Goal: Information Seeking & Learning: Learn about a topic

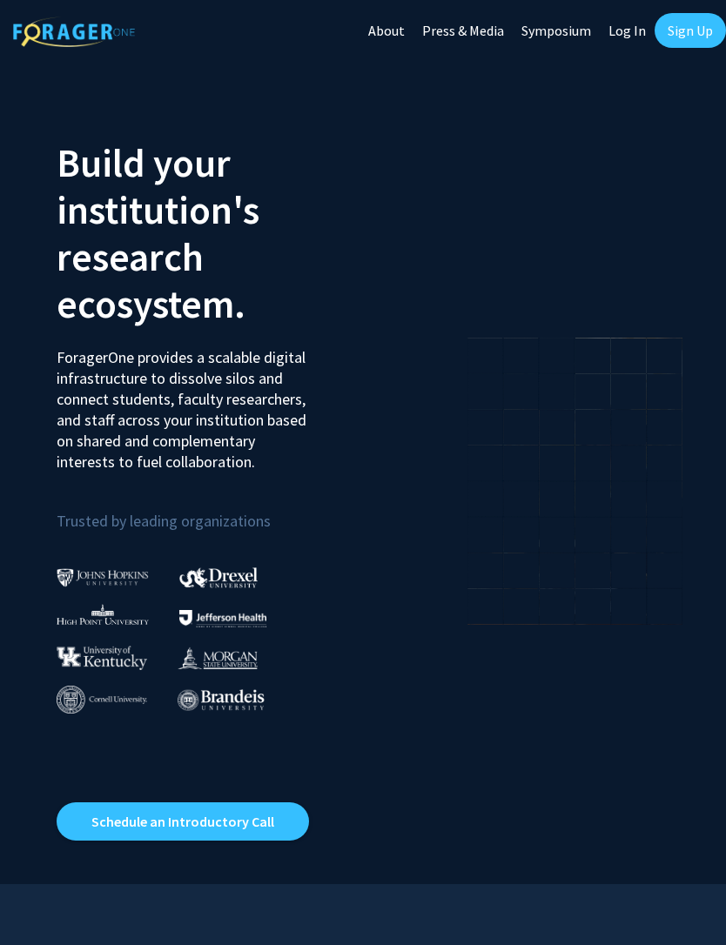
click at [618, 10] on link "Log In" at bounding box center [627, 30] width 55 height 61
select select
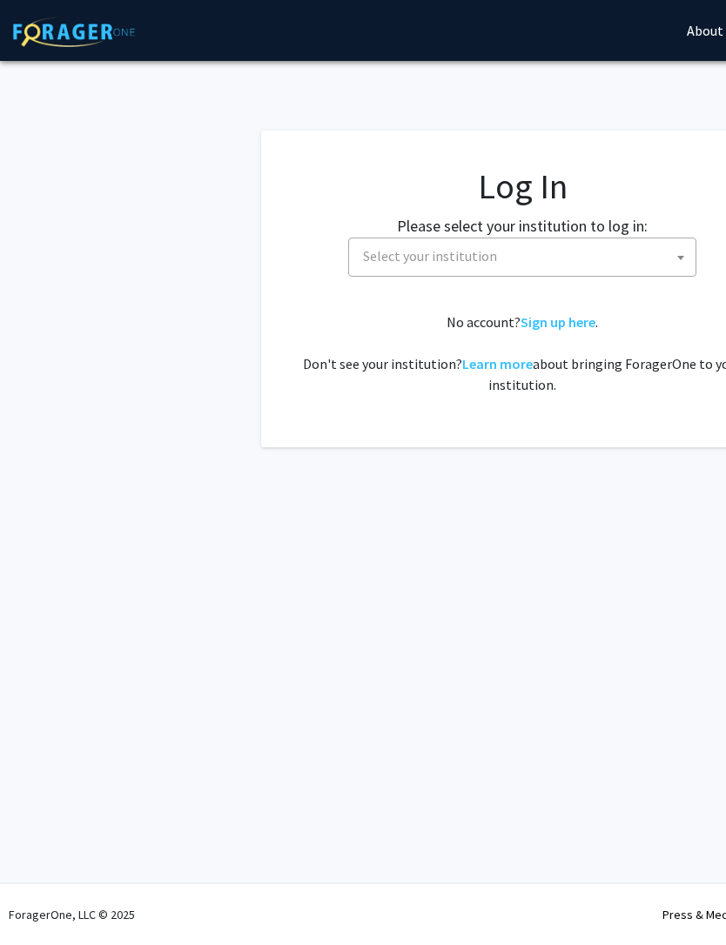
click at [563, 266] on span "Select your institution" at bounding box center [525, 257] width 339 height 36
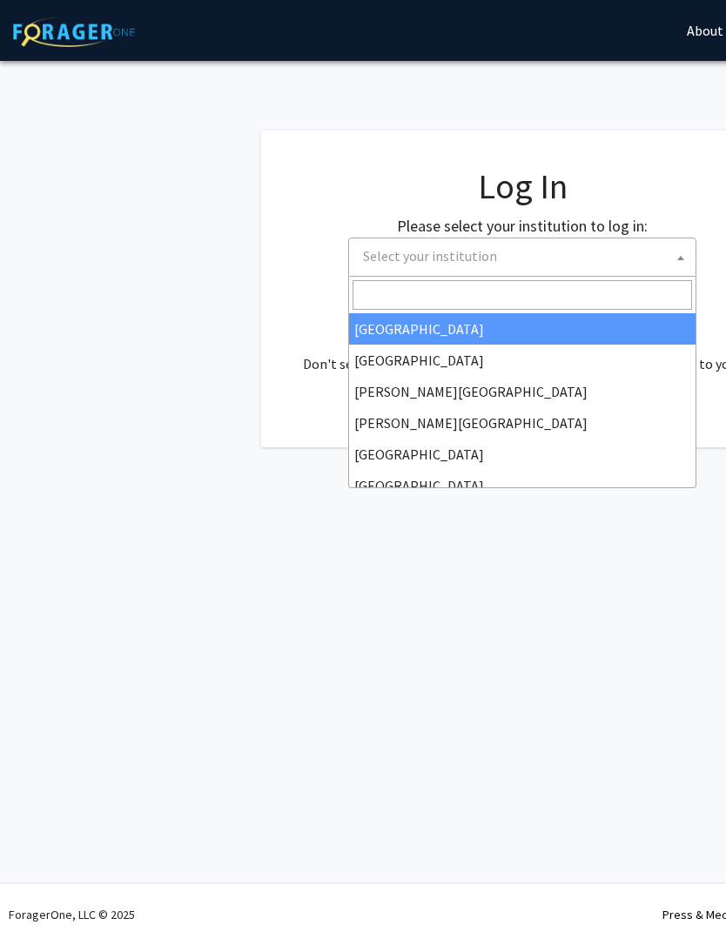
click at [544, 284] on input "Search" at bounding box center [522, 295] width 339 height 30
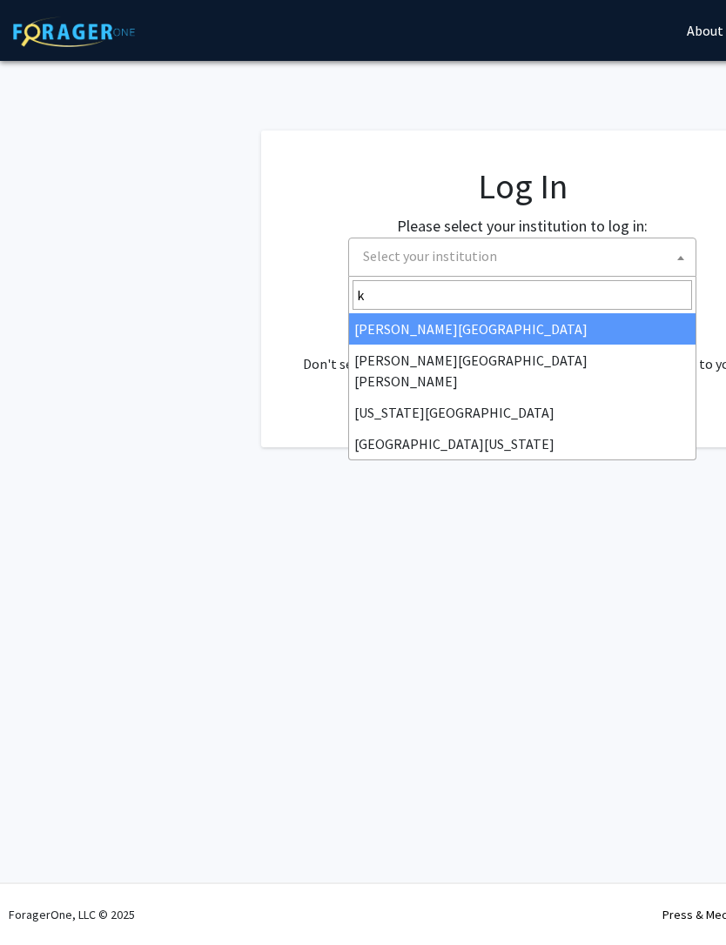
type input "ke"
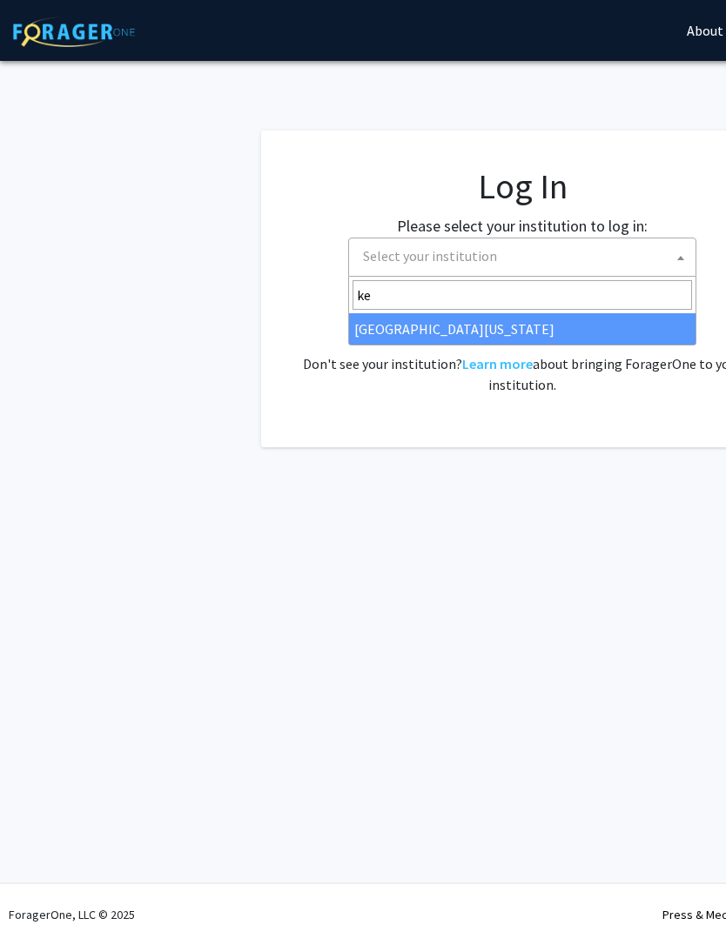
select select "13"
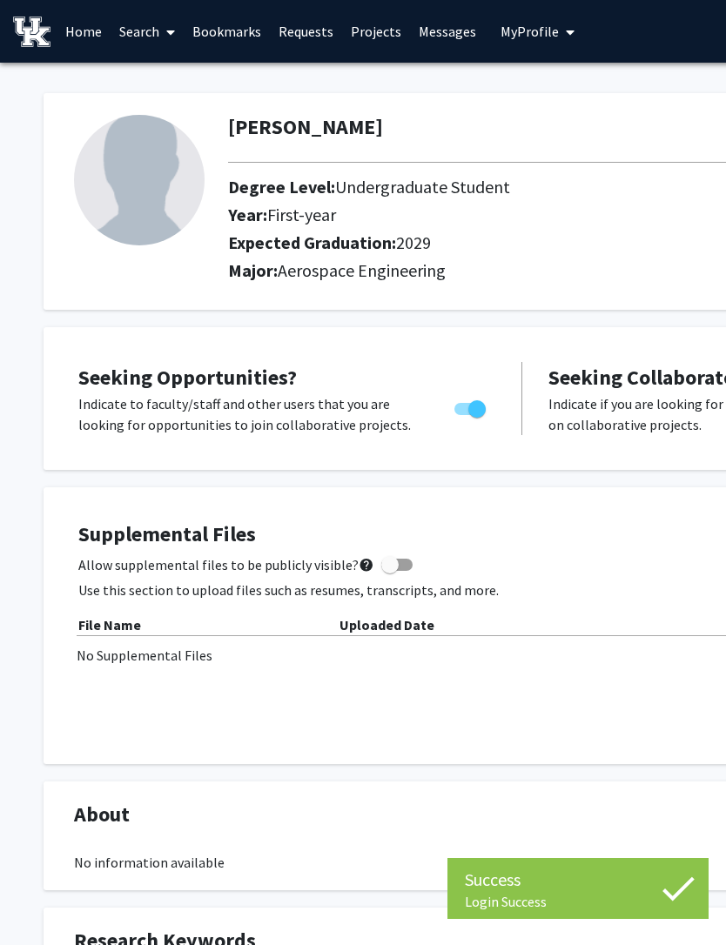
click at [138, 14] on link "Search" at bounding box center [147, 31] width 73 height 61
click at [199, 71] on span "Faculty/Staff" at bounding box center [175, 80] width 128 height 35
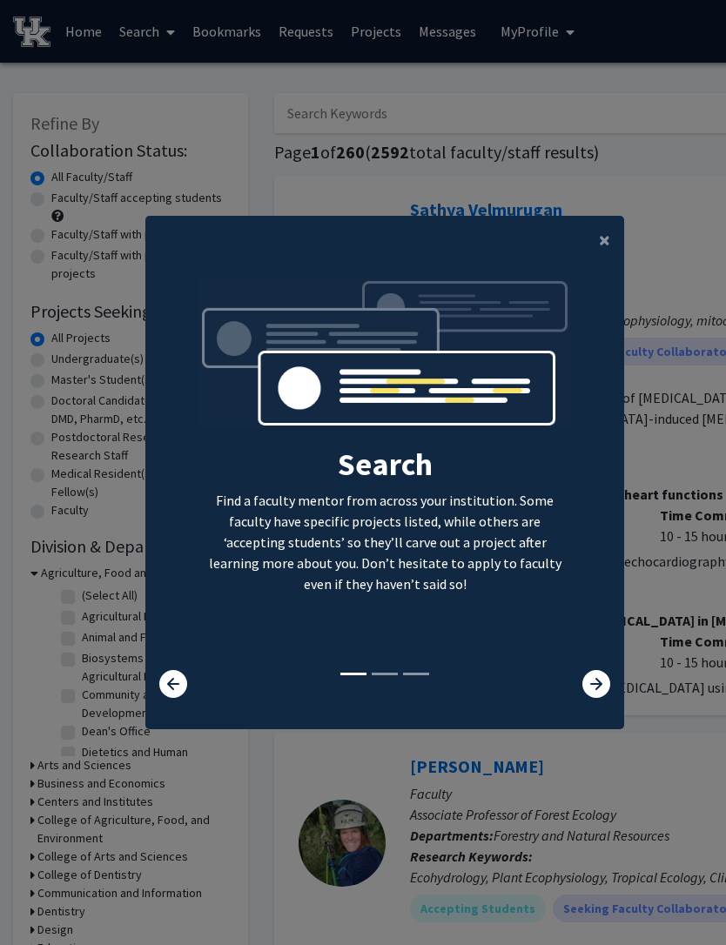
click at [598, 698] on icon at bounding box center [596, 684] width 28 height 28
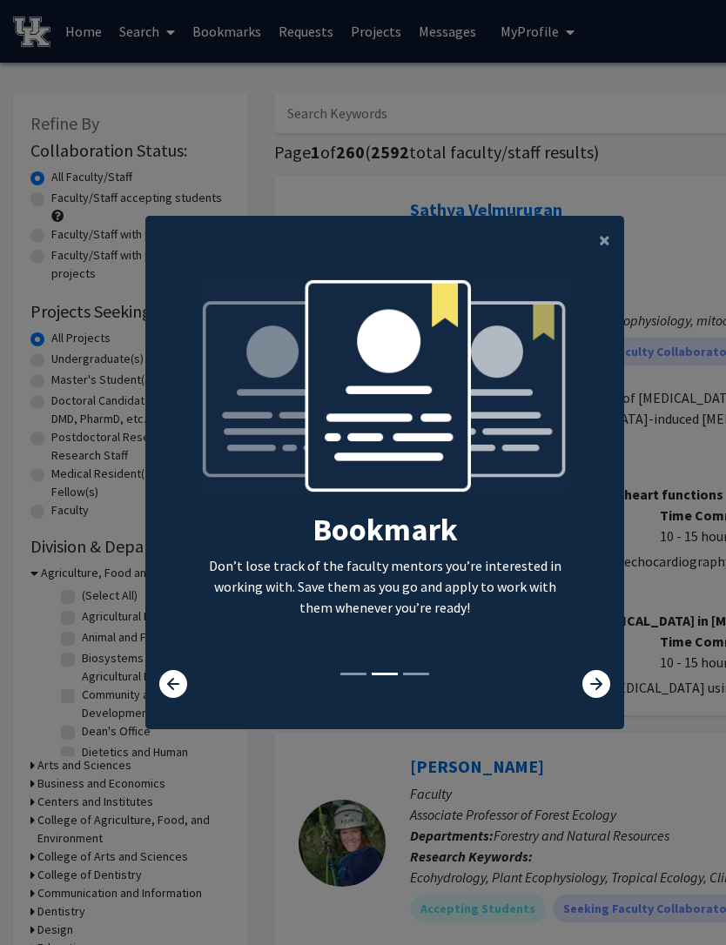
click at [598, 698] on icon at bounding box center [596, 684] width 28 height 28
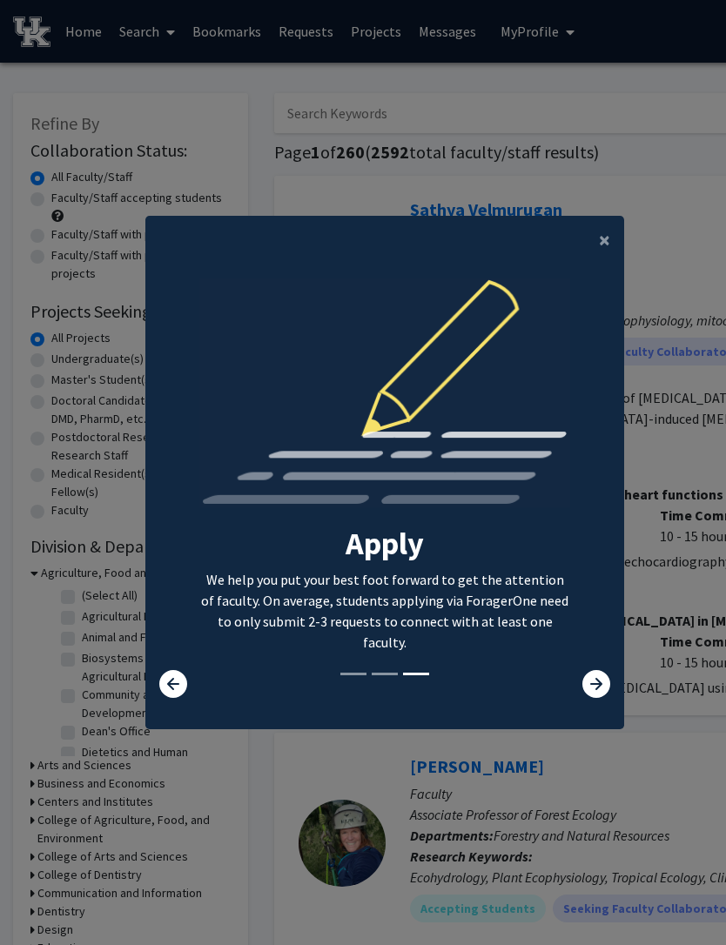
click at [601, 247] on button "×" at bounding box center [604, 240] width 39 height 49
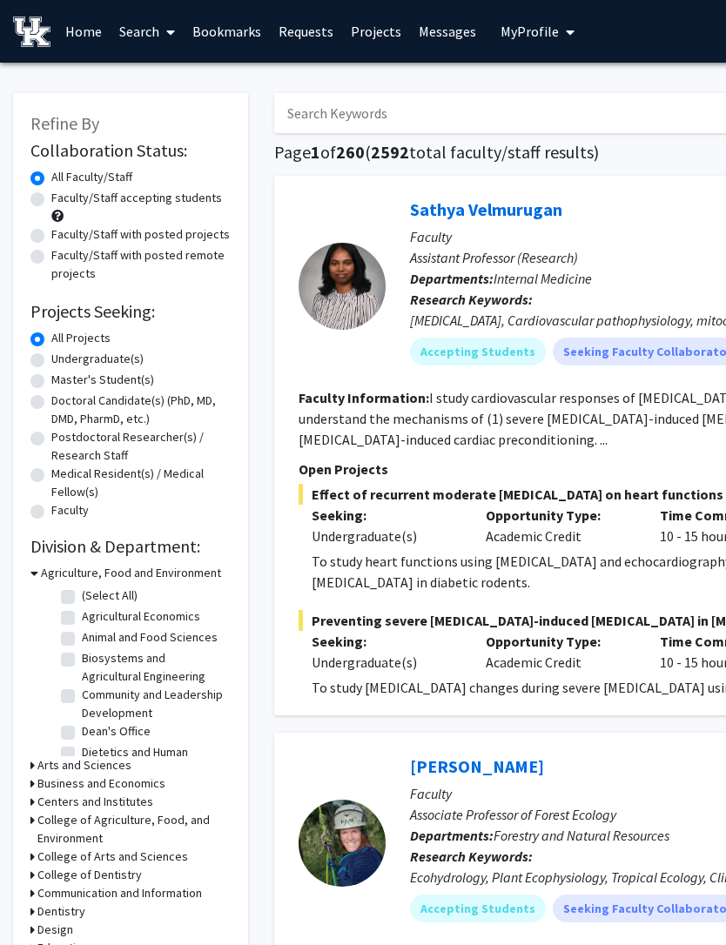
click at [51, 183] on label "All Faculty/Staff" at bounding box center [91, 177] width 81 height 18
click at [51, 179] on input "All Faculty/Staff" at bounding box center [56, 173] width 11 height 11
click at [51, 197] on label "Faculty/Staff accepting students" at bounding box center [136, 198] width 171 height 18
click at [51, 197] on input "Faculty/Staff accepting students" at bounding box center [56, 194] width 11 height 11
radio input "true"
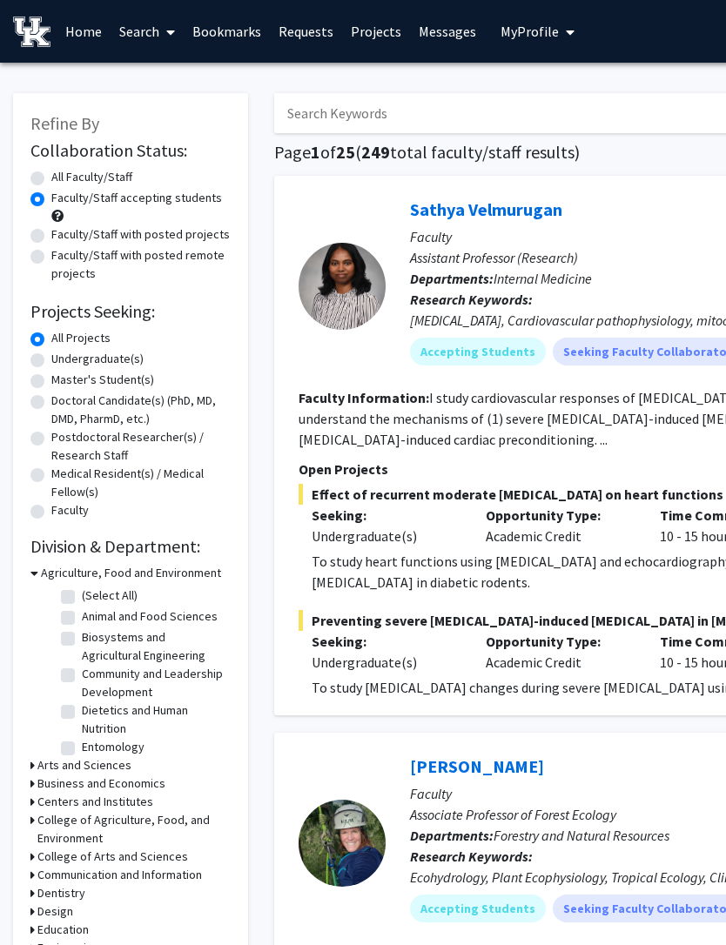
click at [51, 360] on label "Undergraduate(s)" at bounding box center [97, 359] width 92 height 18
click at [51, 360] on input "Undergraduate(s)" at bounding box center [56, 355] width 11 height 11
radio input "true"
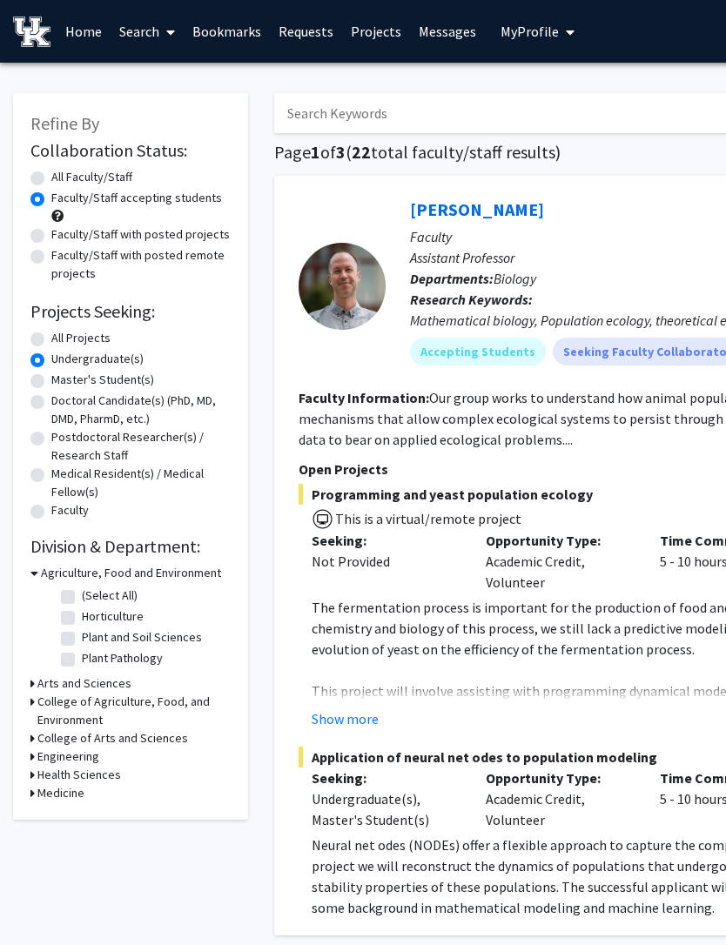
click at [44, 329] on div "All Projects" at bounding box center [130, 339] width 200 height 21
click at [37, 326] on form "Collaboration Status: Collaboration Status All Faculty/Staff Collaboration Stat…" at bounding box center [130, 331] width 200 height 382
click at [51, 333] on label "All Projects" at bounding box center [80, 338] width 59 height 18
click at [51, 333] on input "All Projects" at bounding box center [56, 334] width 11 height 11
radio input "true"
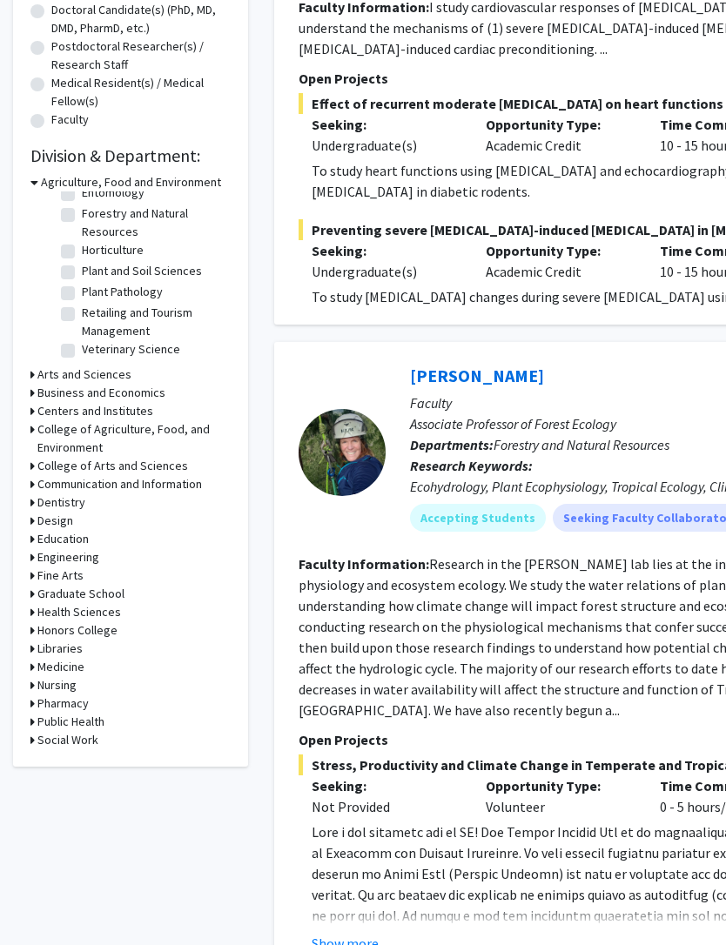
scroll to position [391, 0]
click at [31, 556] on icon at bounding box center [32, 557] width 4 height 18
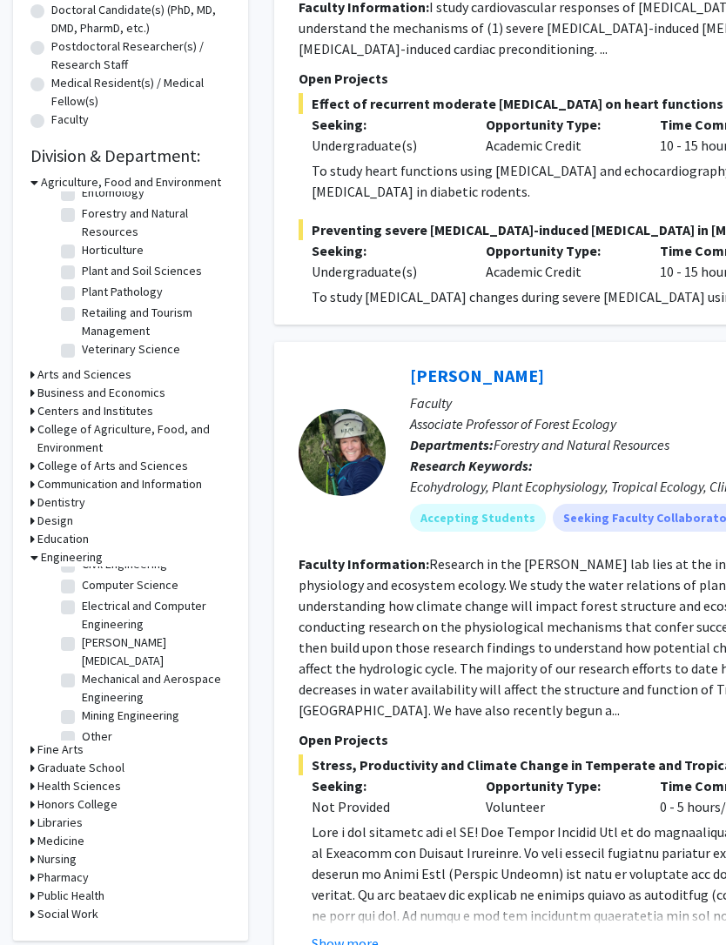
scroll to position [91, 0]
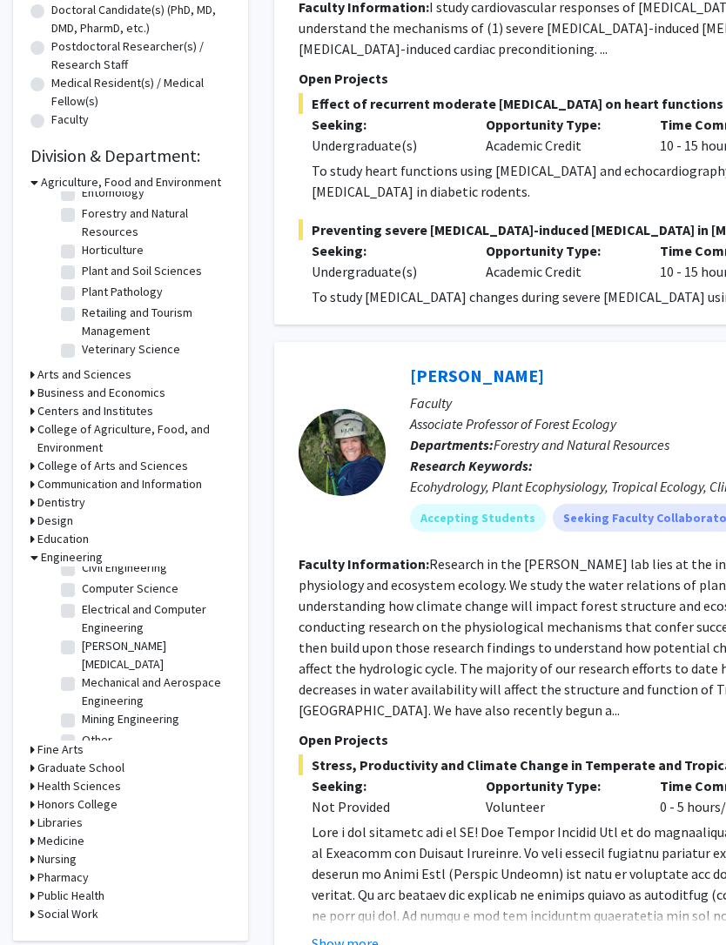
click at [82, 674] on label "Mechanical and Aerospace Engineering" at bounding box center [154, 692] width 144 height 37
click at [82, 674] on input "Mechanical and Aerospace Engineering" at bounding box center [87, 679] width 11 height 11
checkbox input "true"
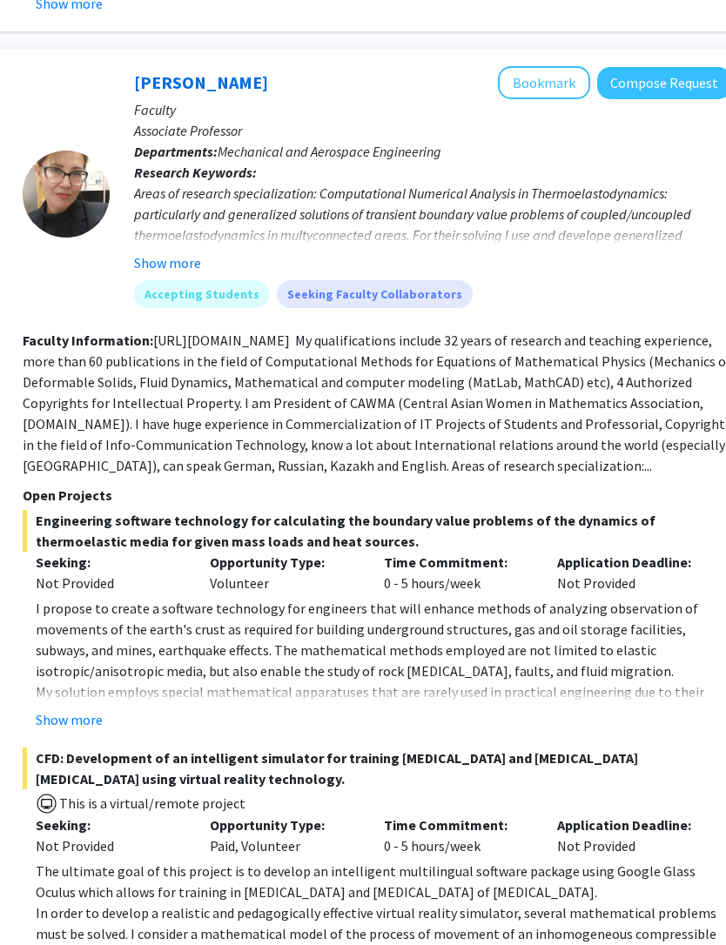
scroll to position [1076, 275]
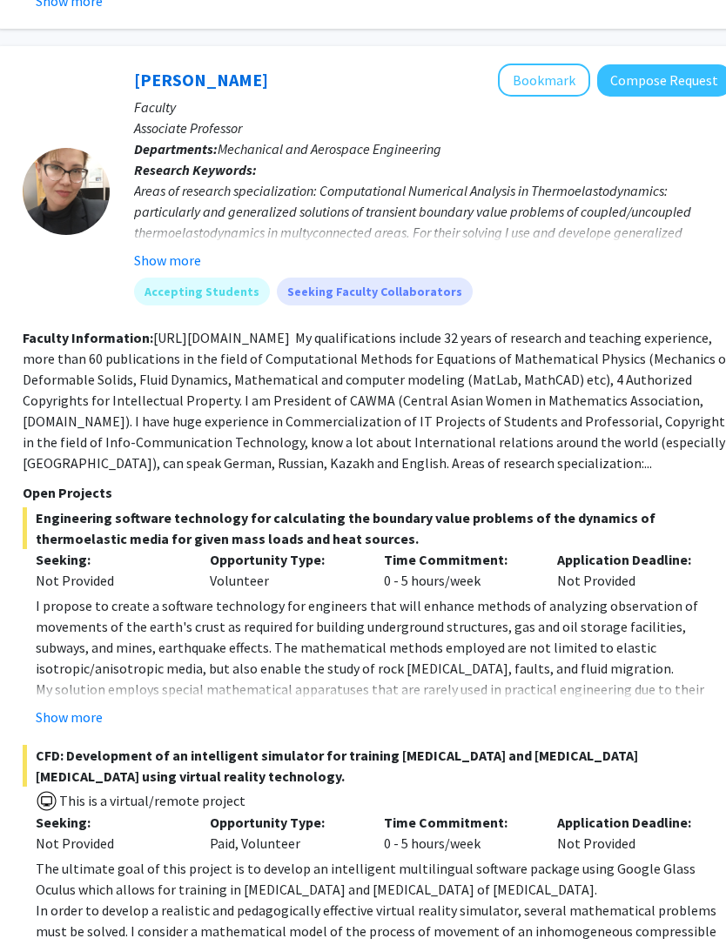
click at [69, 708] on button "Show more" at bounding box center [70, 718] width 67 height 21
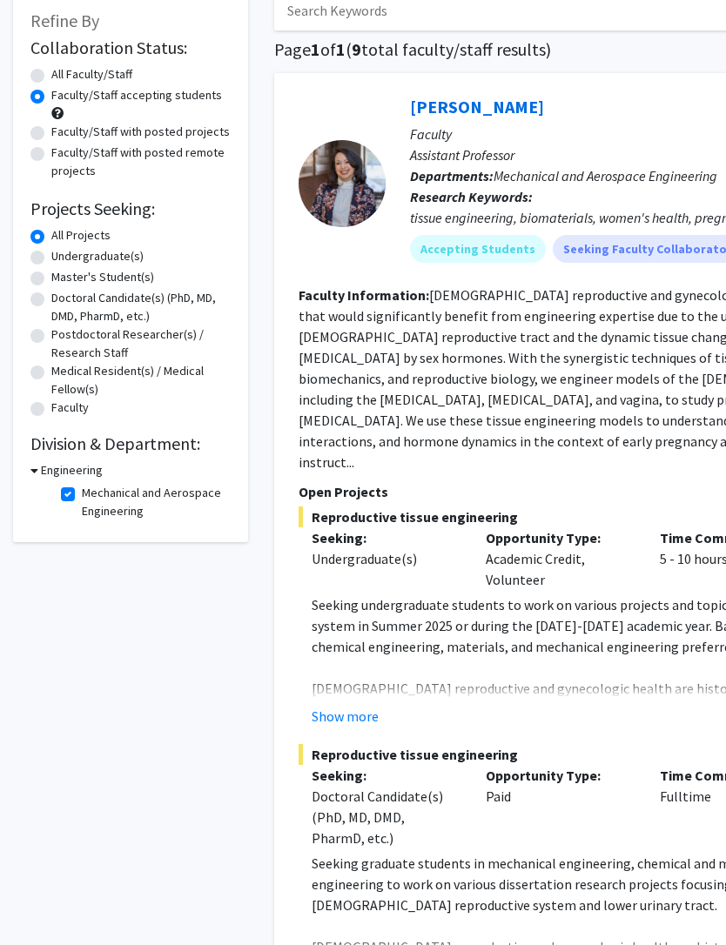
scroll to position [0, 0]
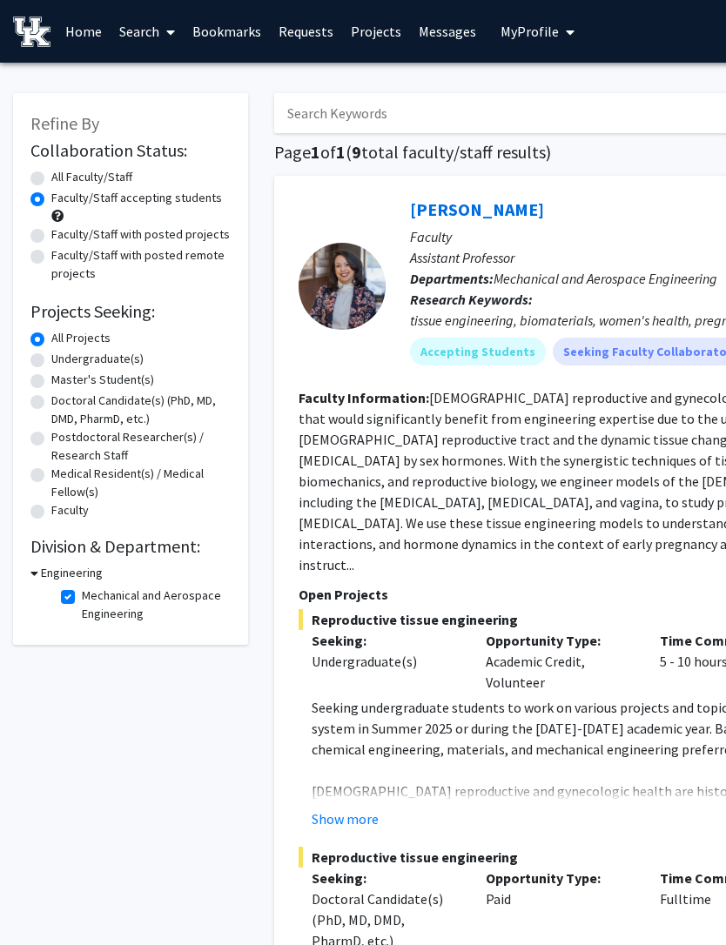
click at [51, 174] on label "All Faculty/Staff" at bounding box center [91, 177] width 81 height 18
click at [51, 174] on input "All Faculty/Staff" at bounding box center [56, 173] width 11 height 11
radio input "true"
click at [51, 230] on label "Faculty/Staff with posted projects" at bounding box center [140, 234] width 178 height 18
click at [51, 230] on input "Faculty/Staff with posted projects" at bounding box center [56, 230] width 11 height 11
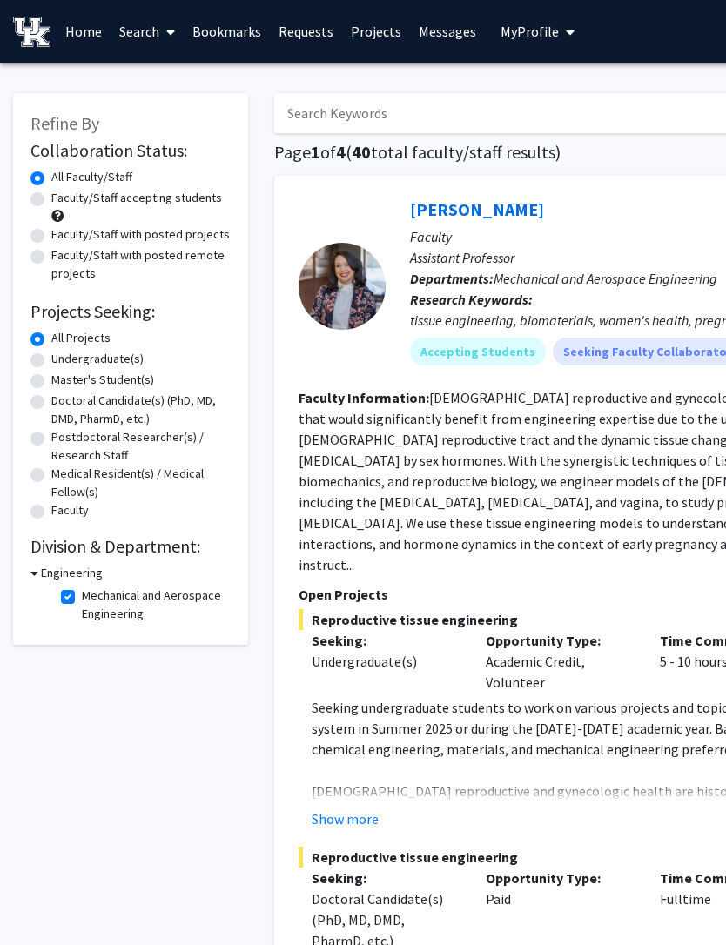
radio input "true"
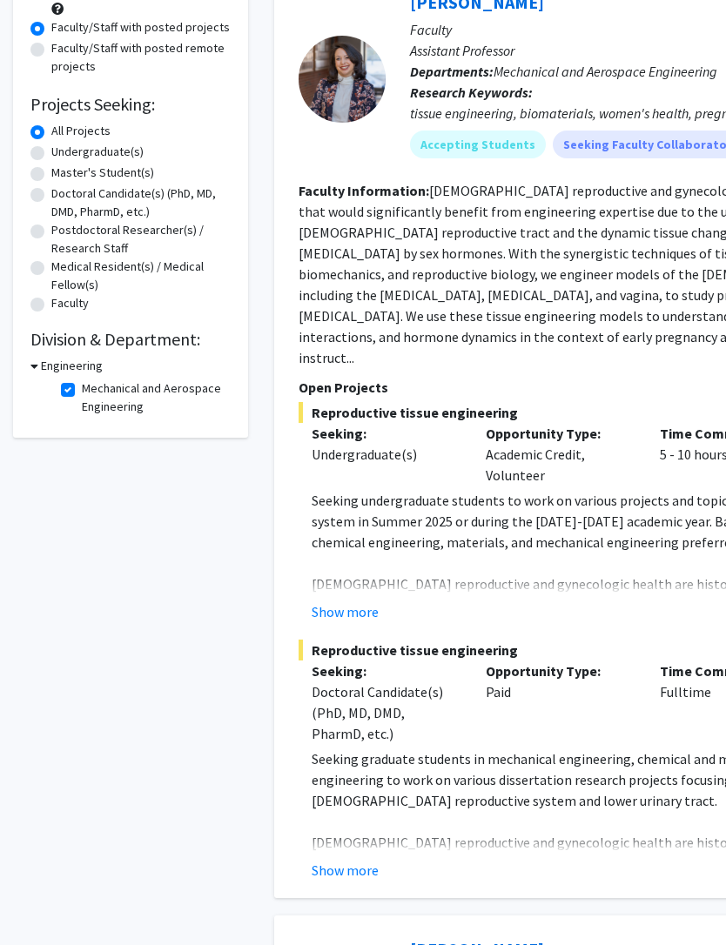
scroll to position [206, 0]
click at [41, 370] on h3 "Engineering" at bounding box center [72, 367] width 62 height 18
click at [34, 353] on div "Collaboration Status: Collaboration Status All Faculty/Staff Collaboration Stat…" at bounding box center [130, 153] width 200 height 446
click at [44, 371] on h3 "Engineering" at bounding box center [68, 367] width 62 height 18
click at [82, 386] on label "Mechanical and Aerospace Engineering" at bounding box center [154, 398] width 144 height 37
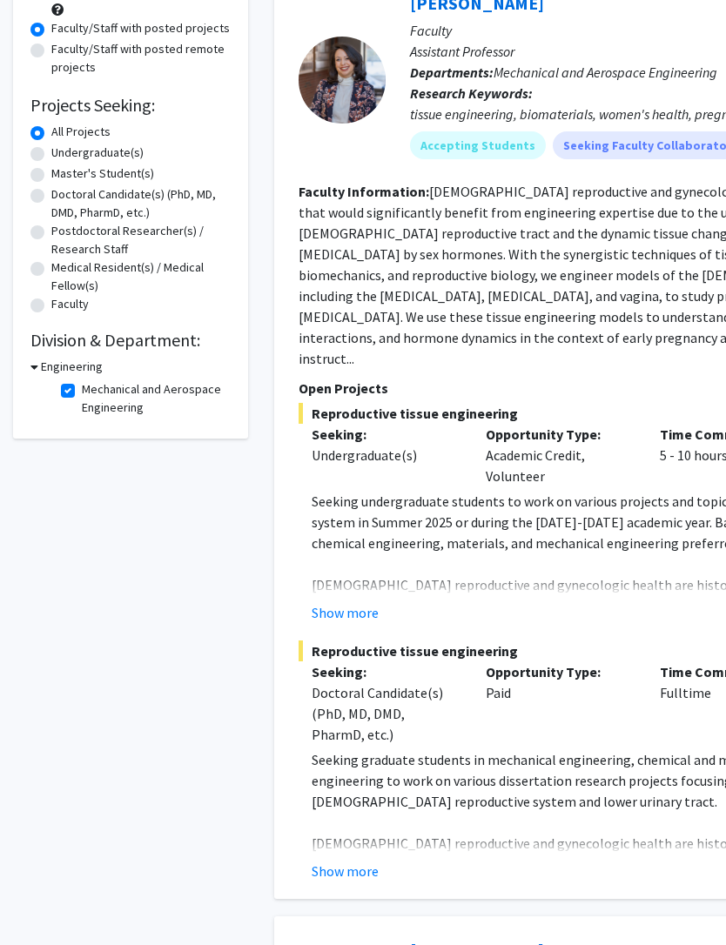
click at [82, 386] on input "Mechanical and Aerospace Engineering" at bounding box center [87, 385] width 11 height 11
checkbox input "false"
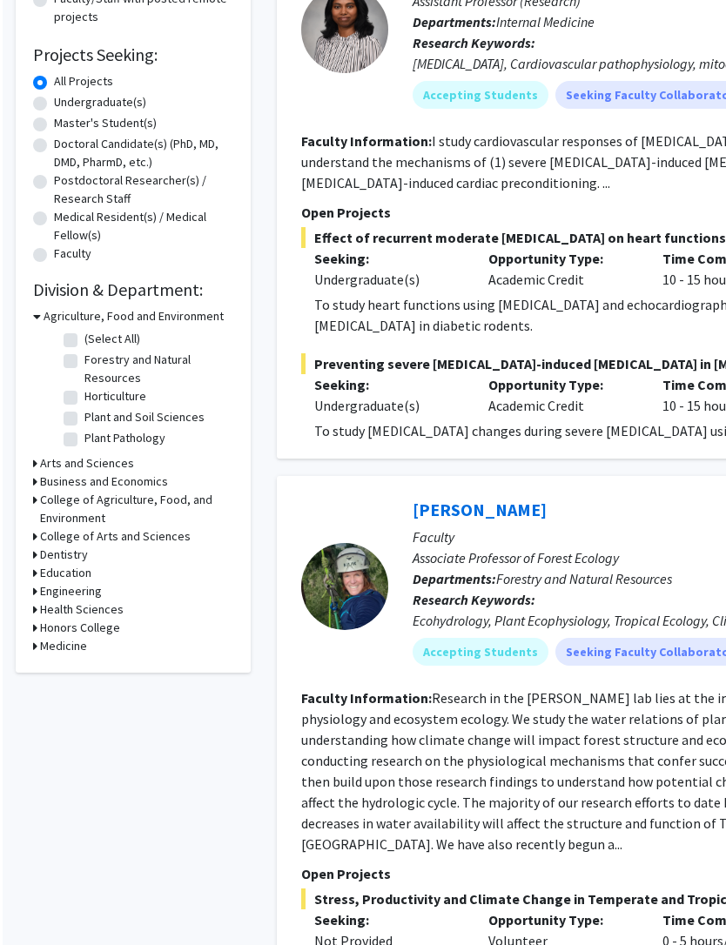
scroll to position [257, 0]
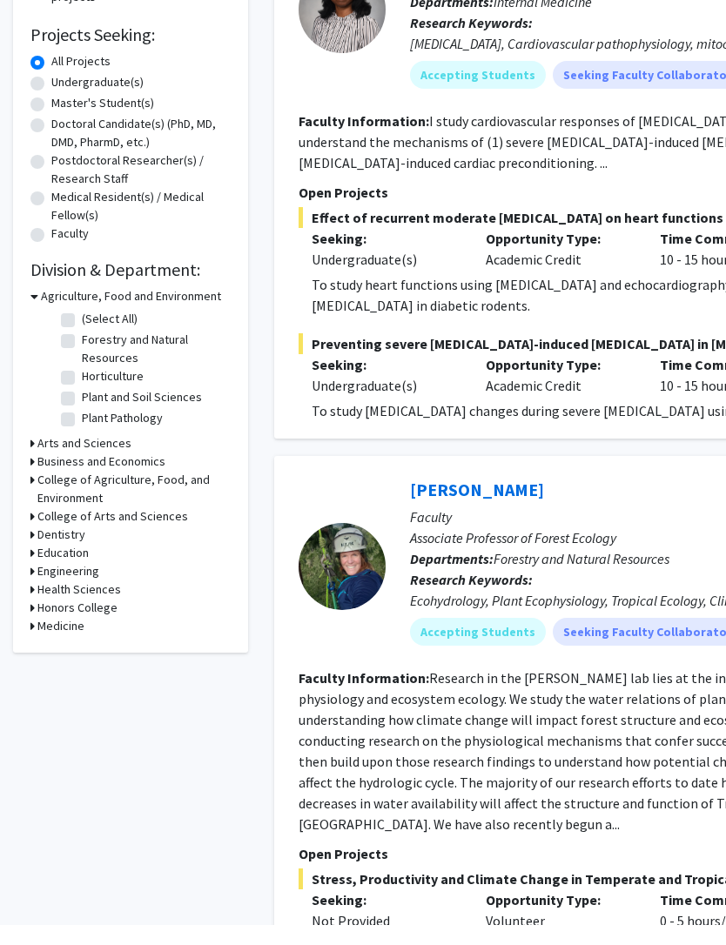
click at [43, 582] on h3 "Engineering" at bounding box center [68, 591] width 62 height 18
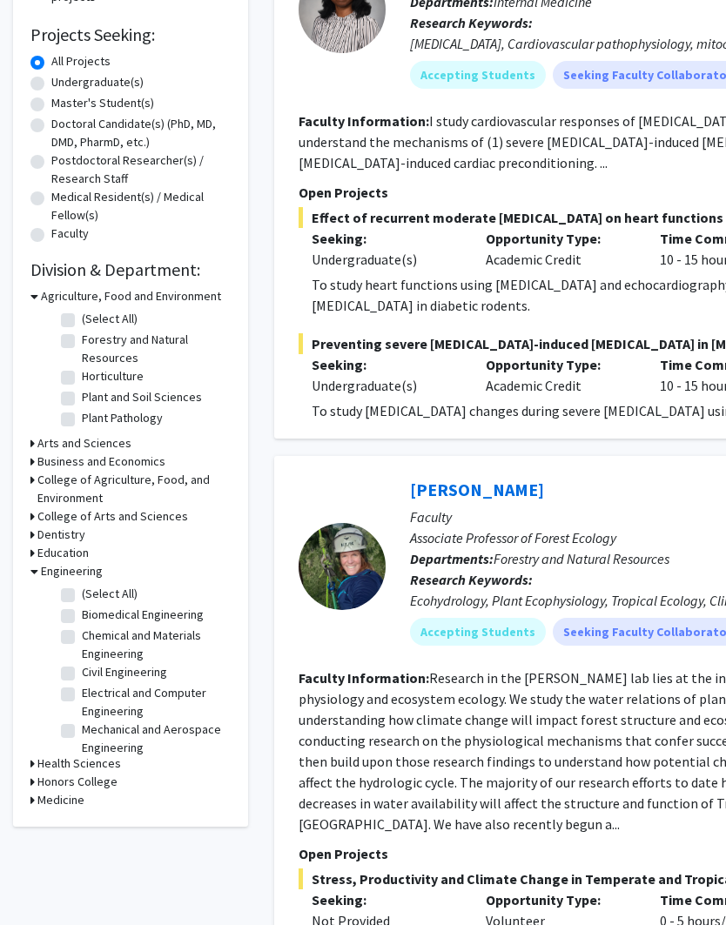
scroll to position [277, 0]
click at [75, 577] on h3 "Engineering" at bounding box center [72, 571] width 62 height 18
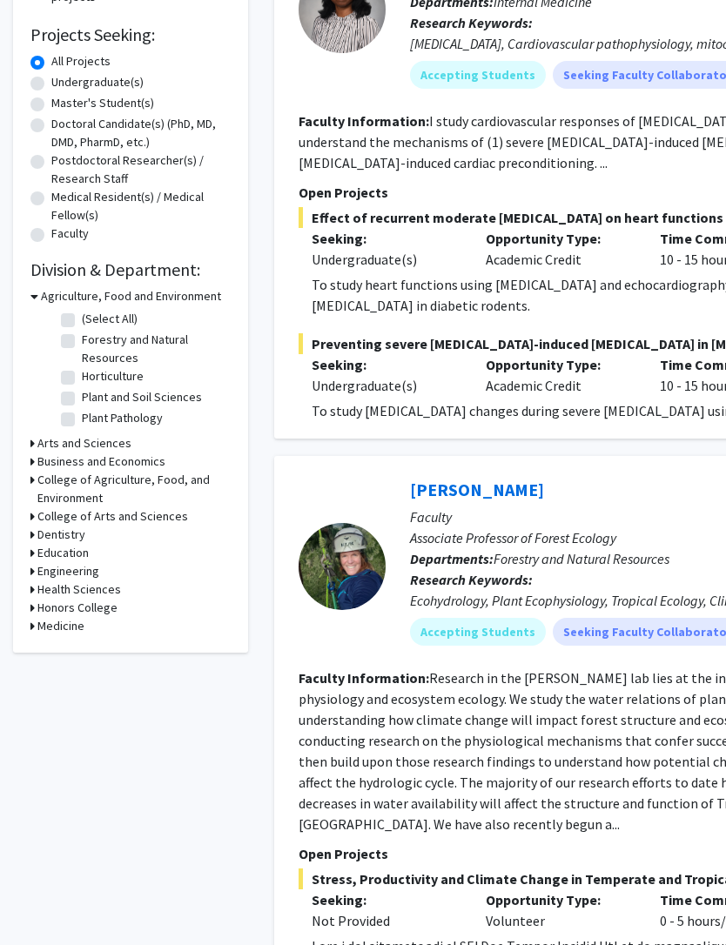
click at [47, 549] on h3 "Education" at bounding box center [62, 553] width 51 height 18
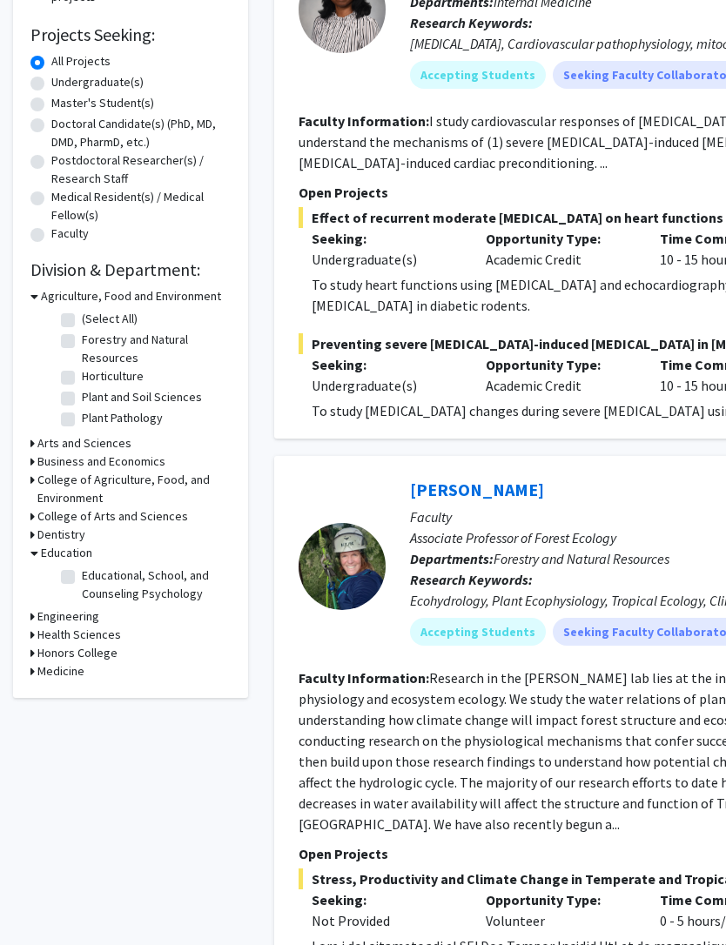
click at [37, 545] on icon at bounding box center [34, 553] width 8 height 18
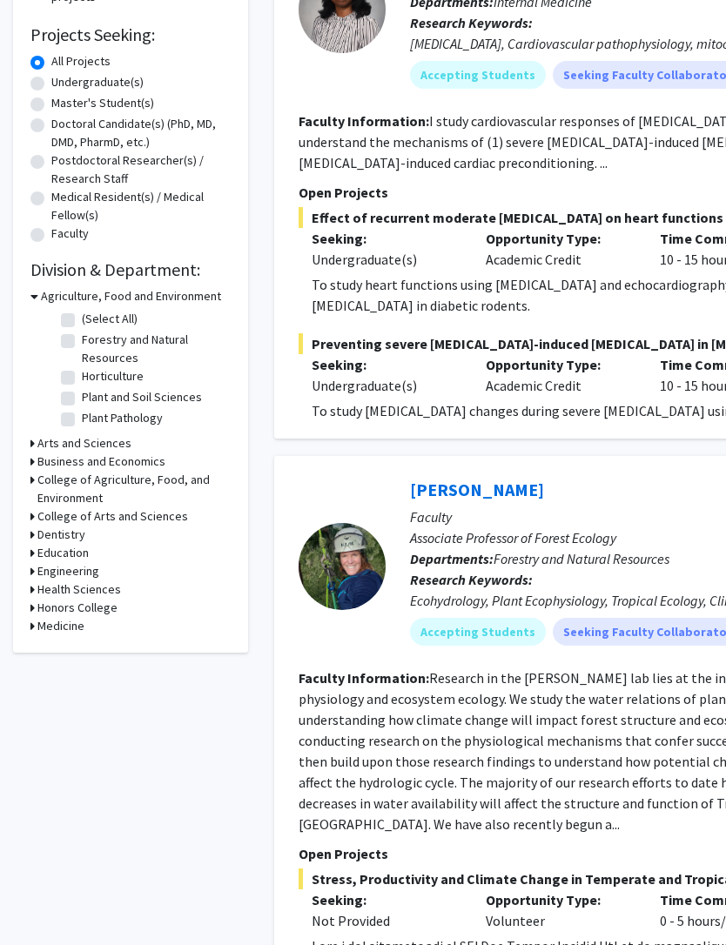
click at [41, 568] on h3 "Engineering" at bounding box center [68, 571] width 62 height 18
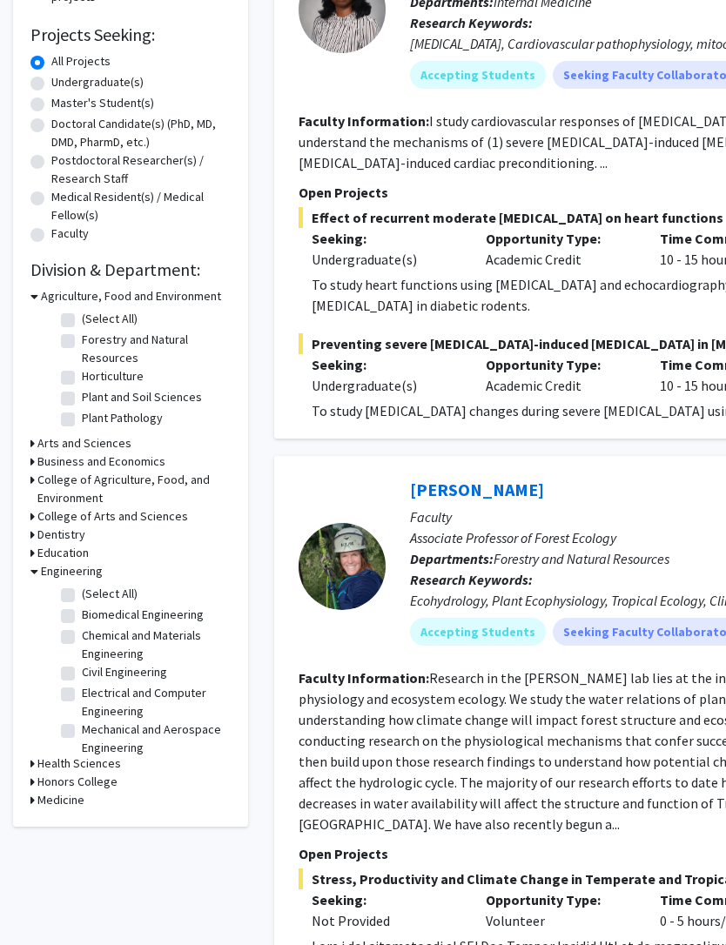
click at [82, 589] on label "(Select All)" at bounding box center [110, 594] width 56 height 18
click at [82, 589] on input "(Select All)" at bounding box center [87, 590] width 11 height 11
checkbox input "true"
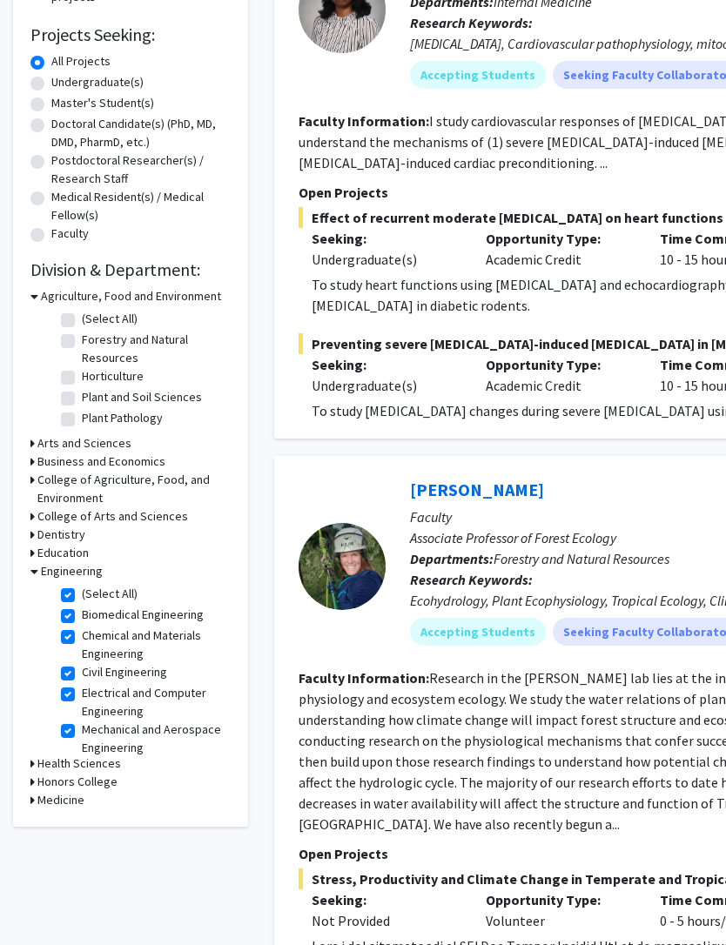
checkbox input "true"
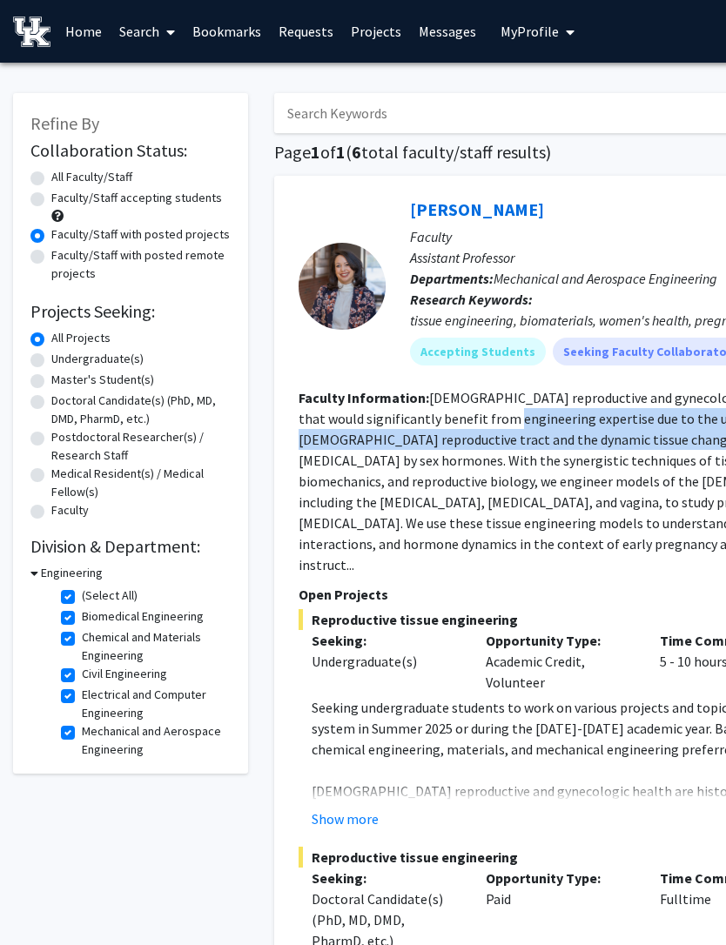
click at [679, 208] on div "Samantha Zambuto Bookmark Compose Request" at bounding box center [708, 209] width 597 height 33
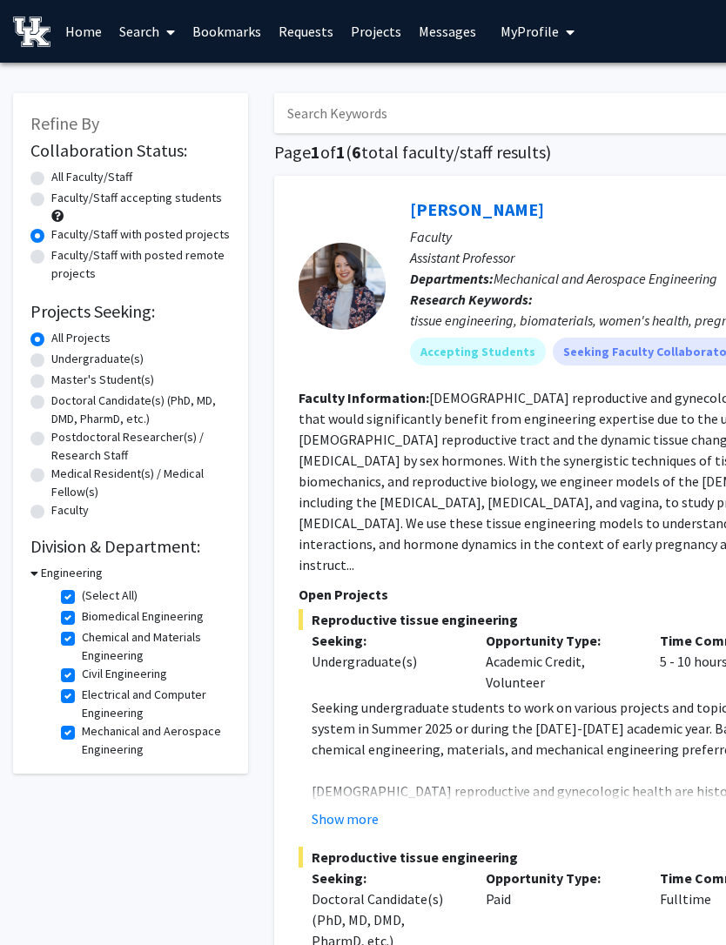
click at [86, 600] on label "(Select All)" at bounding box center [110, 596] width 56 height 18
click at [86, 598] on input "(Select All)" at bounding box center [87, 592] width 11 height 11
checkbox input "false"
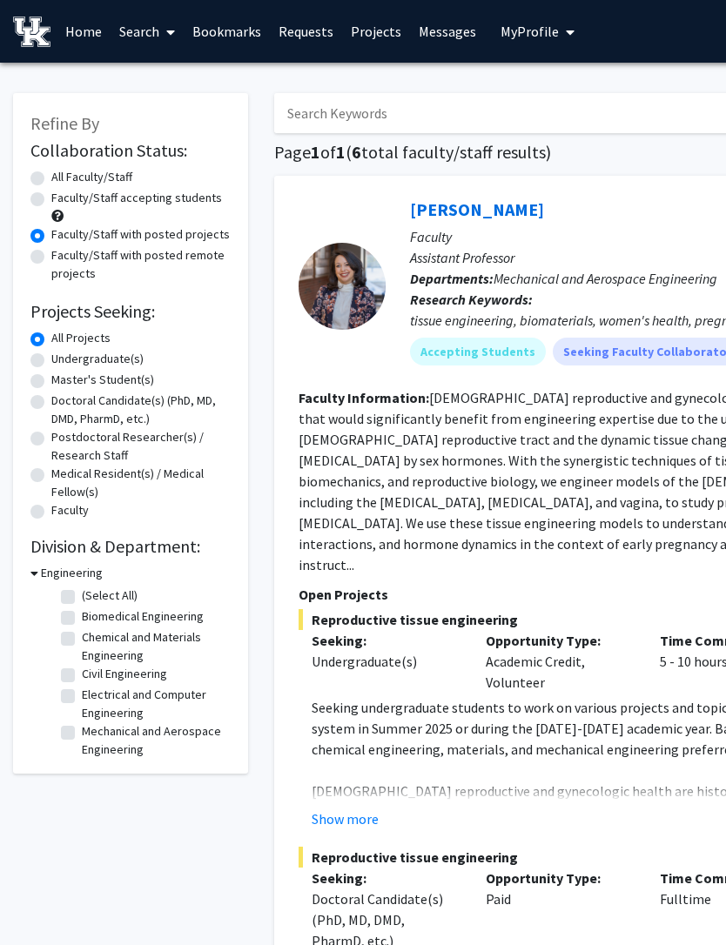
checkbox input "false"
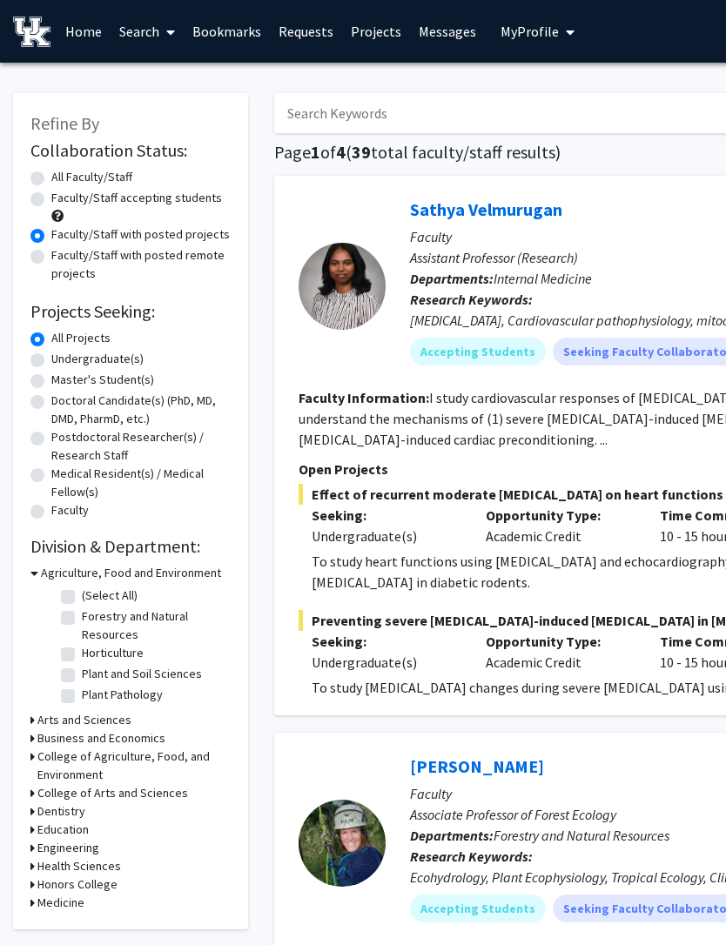
click at [51, 172] on label "All Faculty/Staff" at bounding box center [91, 177] width 81 height 18
click at [51, 172] on input "All Faculty/Staff" at bounding box center [56, 173] width 11 height 11
radio input "true"
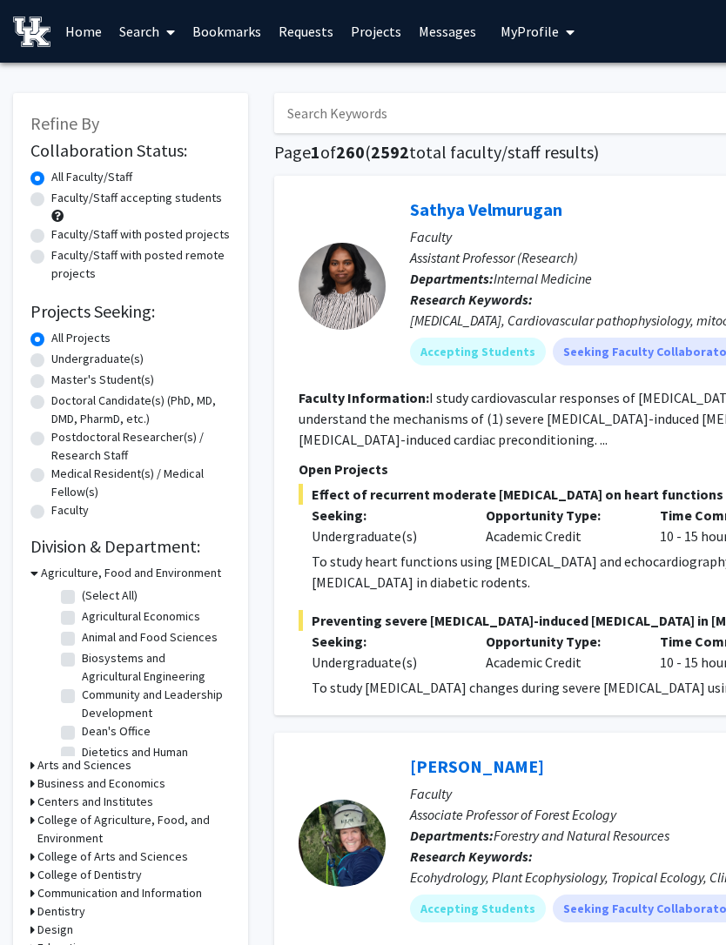
click at [51, 202] on label "Faculty/Staff accepting students" at bounding box center [136, 198] width 171 height 18
click at [51, 200] on input "Faculty/Staff accepting students" at bounding box center [56, 194] width 11 height 11
radio input "true"
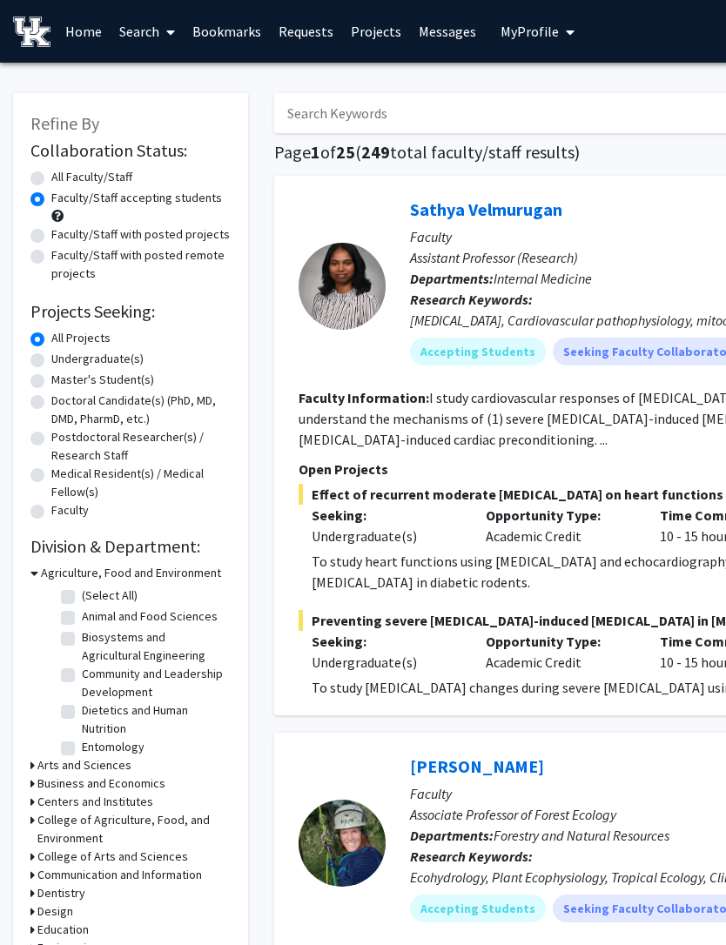
click at [51, 234] on label "Faculty/Staff with posted projects" at bounding box center [140, 234] width 178 height 18
click at [51, 234] on input "Faculty/Staff with posted projects" at bounding box center [56, 230] width 11 height 11
radio input "true"
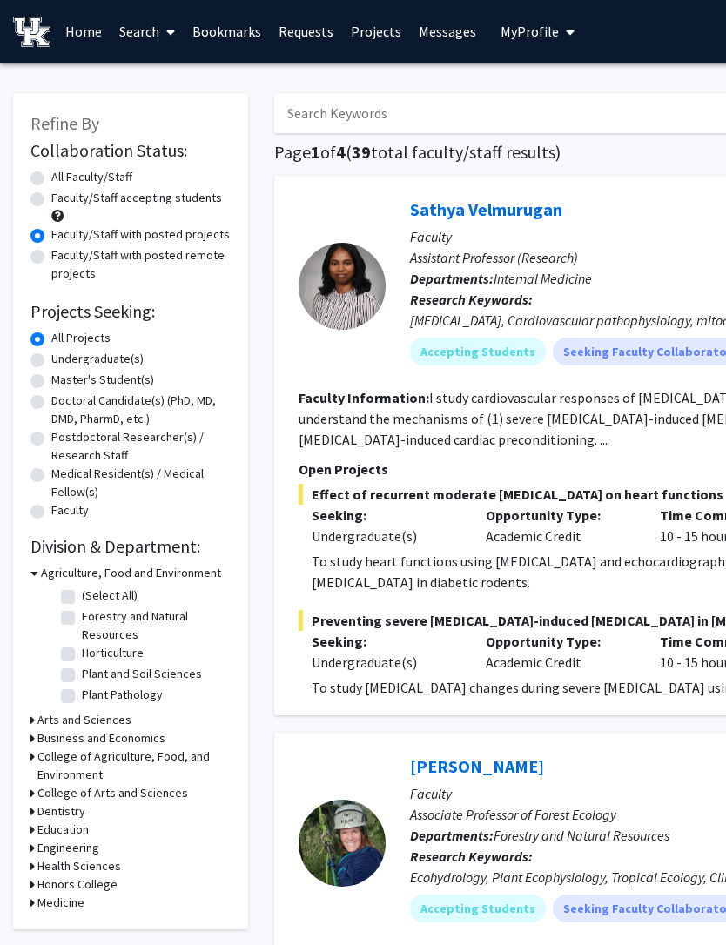
click at [51, 259] on label "Faculty/Staff with posted remote projects" at bounding box center [140, 264] width 179 height 37
click at [51, 258] on input "Faculty/Staff with posted remote projects" at bounding box center [56, 251] width 11 height 11
radio input "true"
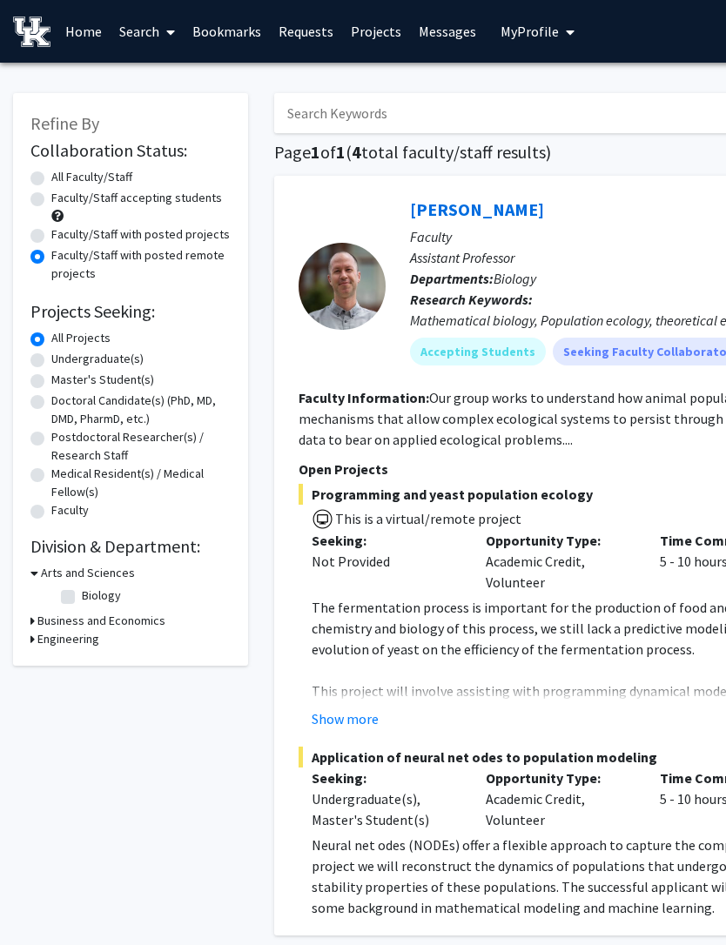
click at [51, 229] on label "Faculty/Staff with posted projects" at bounding box center [140, 234] width 178 height 18
click at [51, 229] on input "Faculty/Staff with posted projects" at bounding box center [56, 230] width 11 height 11
radio input "true"
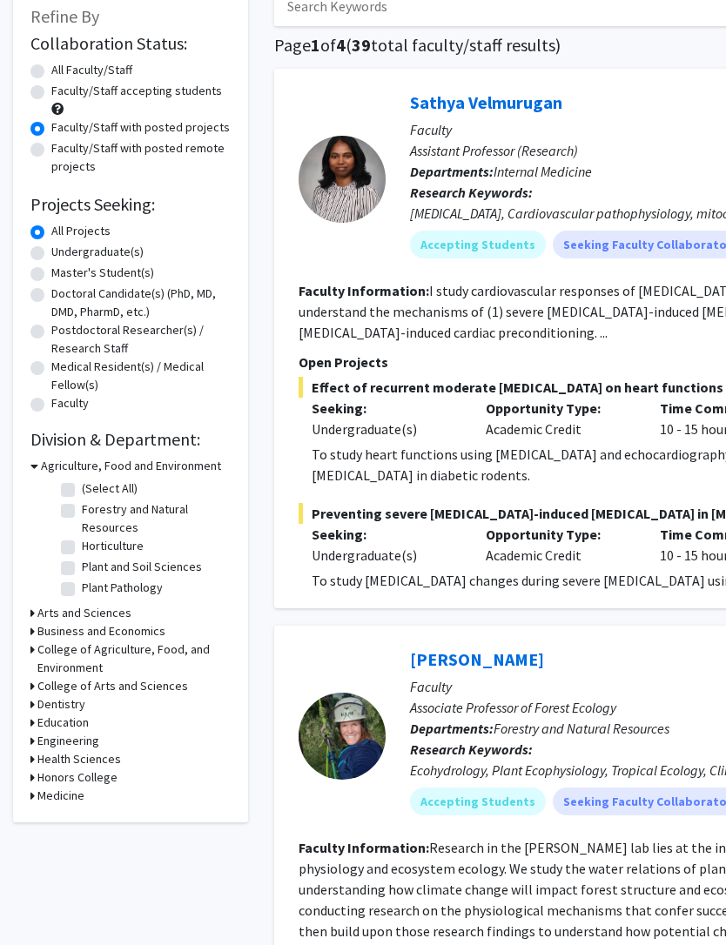
scroll to position [107, 0]
click at [48, 613] on h3 "Arts and Sciences" at bounding box center [84, 613] width 94 height 18
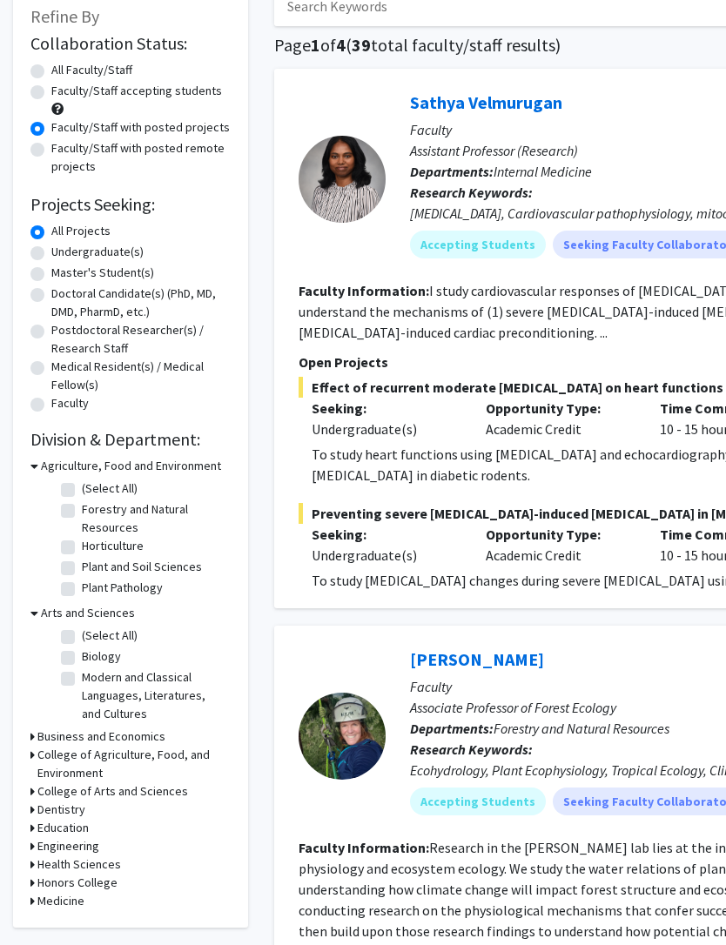
click at [55, 611] on h3 "Arts and Sciences" at bounding box center [88, 613] width 94 height 18
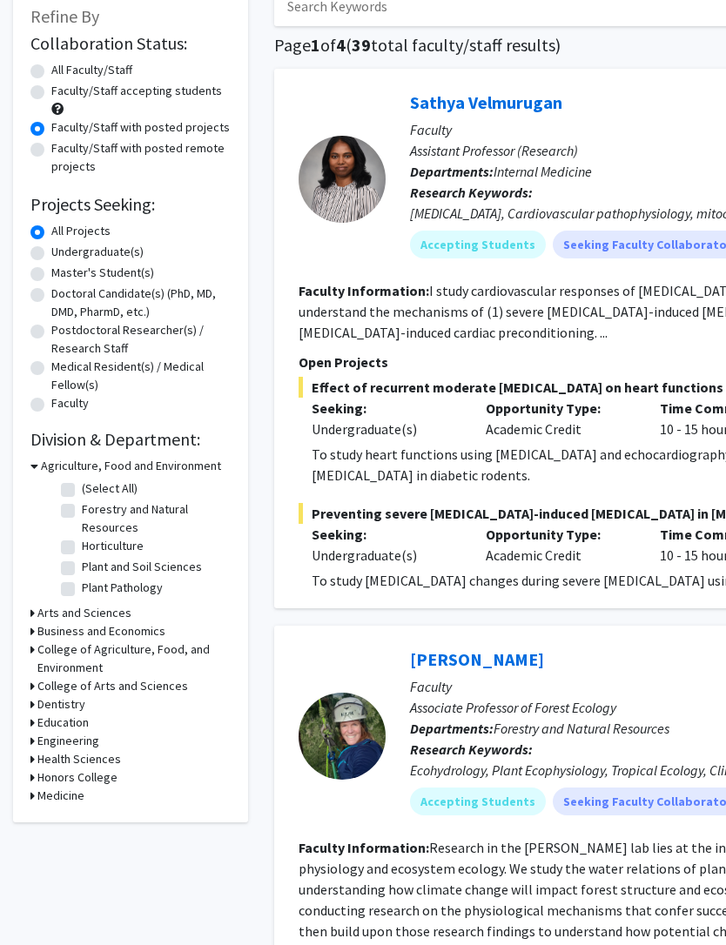
click at [53, 461] on h3 "Agriculture, Food and Environment" at bounding box center [131, 466] width 180 height 18
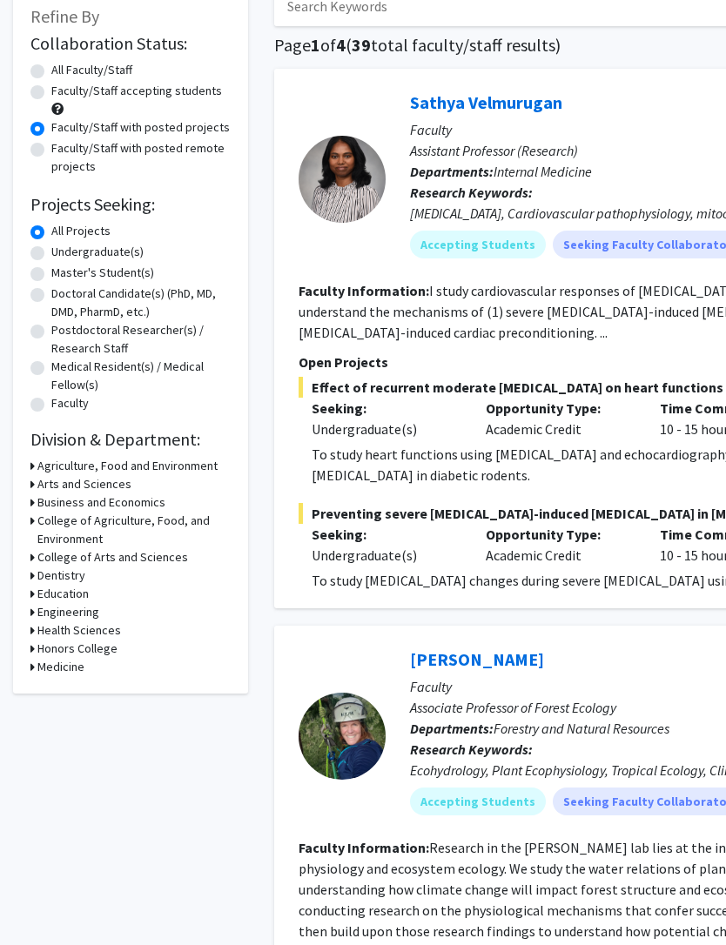
click at [141, 557] on h3 "College of Arts and Sciences" at bounding box center [112, 557] width 151 height 18
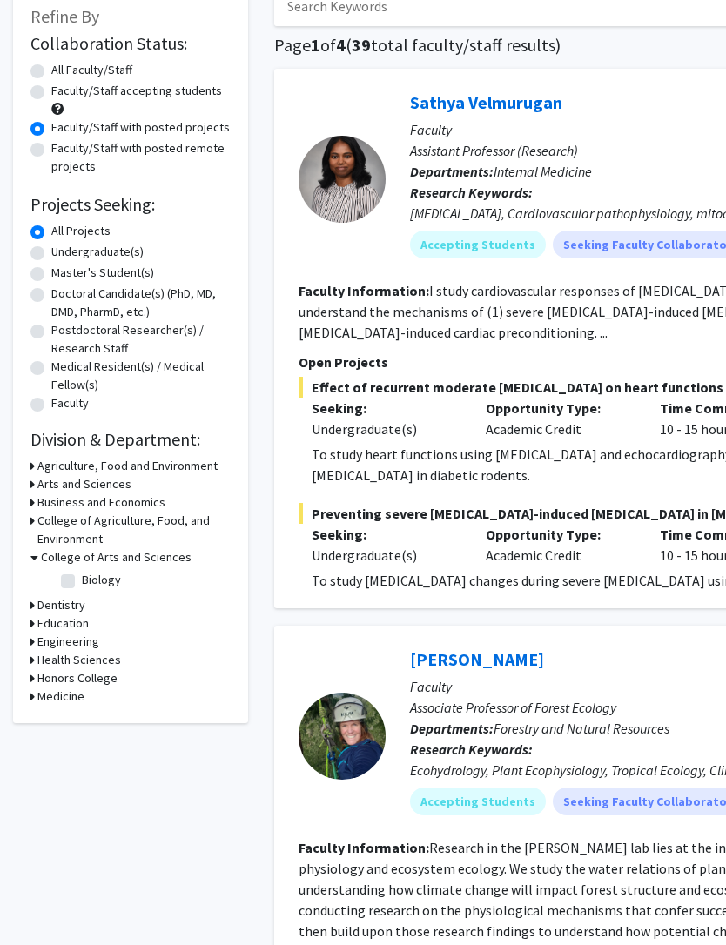
click at [151, 558] on h3 "College of Arts and Sciences" at bounding box center [116, 557] width 151 height 18
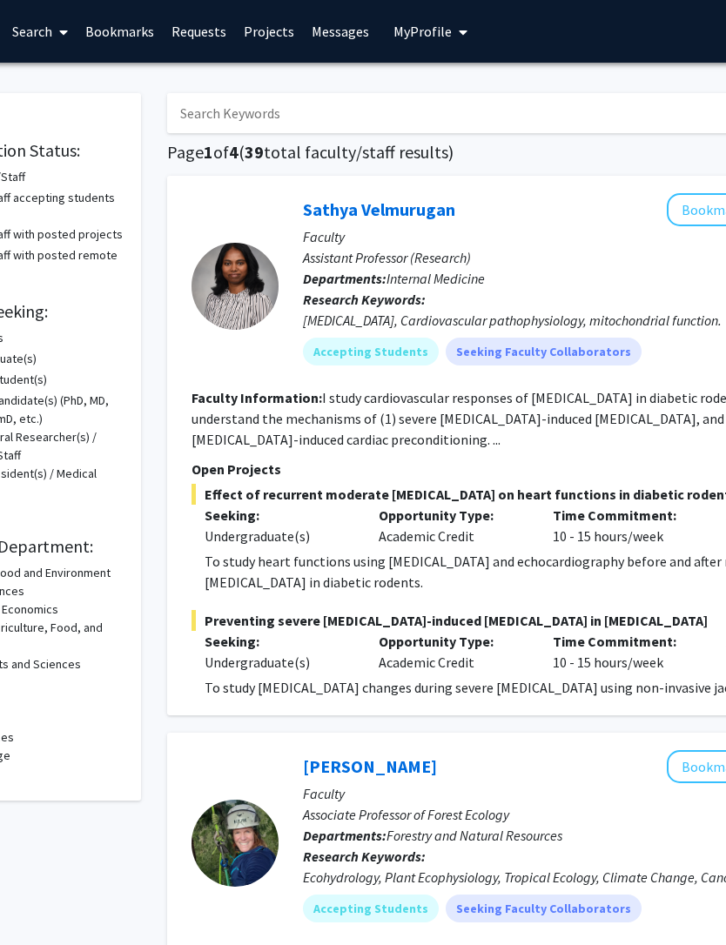
scroll to position [0, 319]
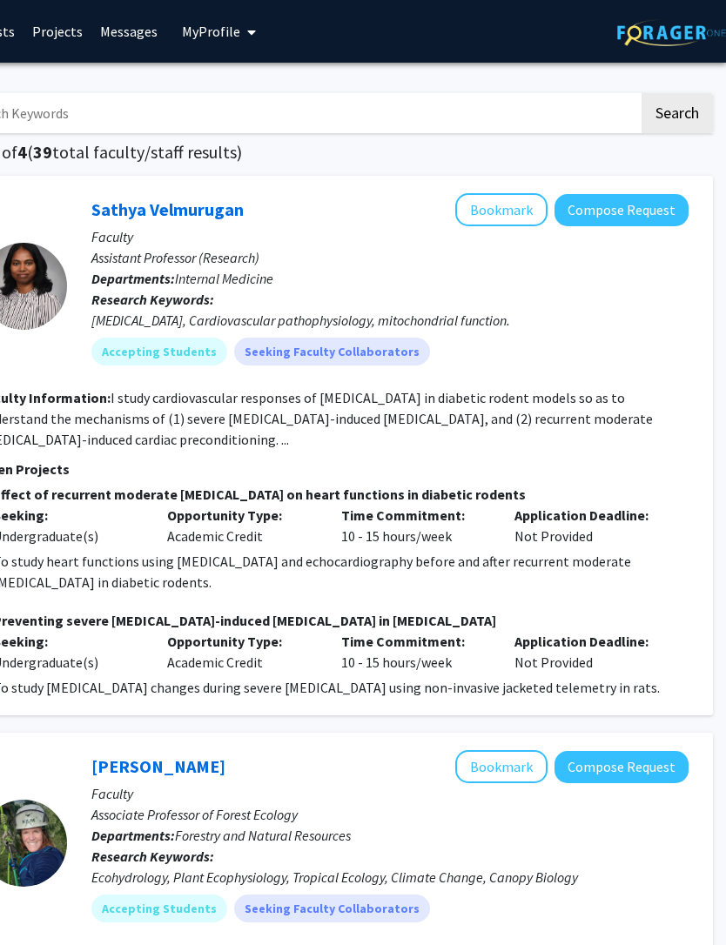
click at [212, 37] on span "My Profile" at bounding box center [211, 31] width 58 height 17
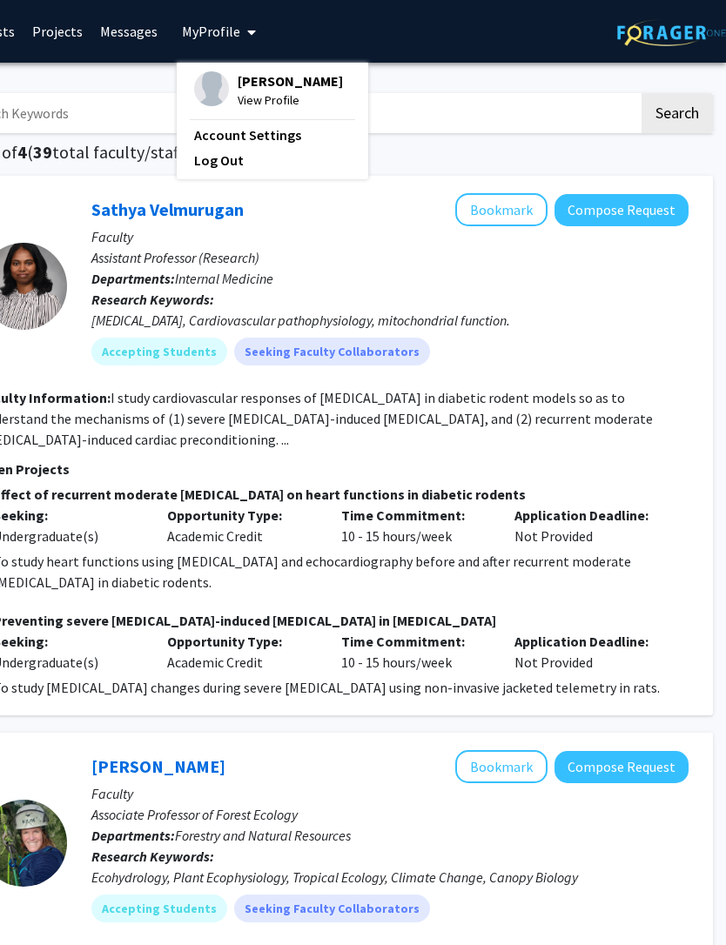
click at [211, 92] on img at bounding box center [211, 88] width 35 height 35
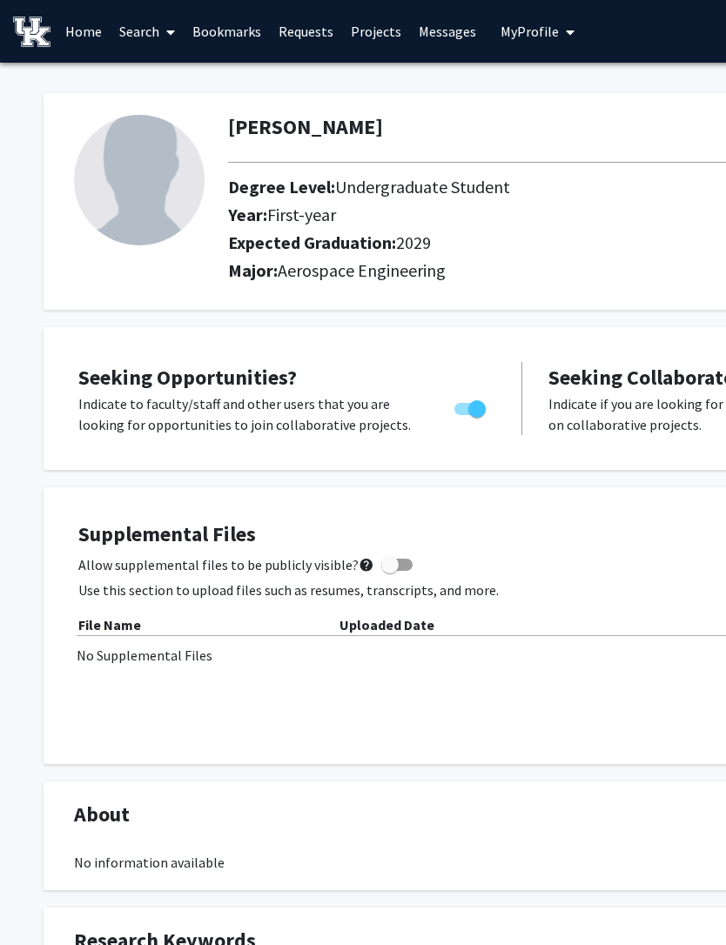
click at [161, 187] on img at bounding box center [139, 180] width 131 height 131
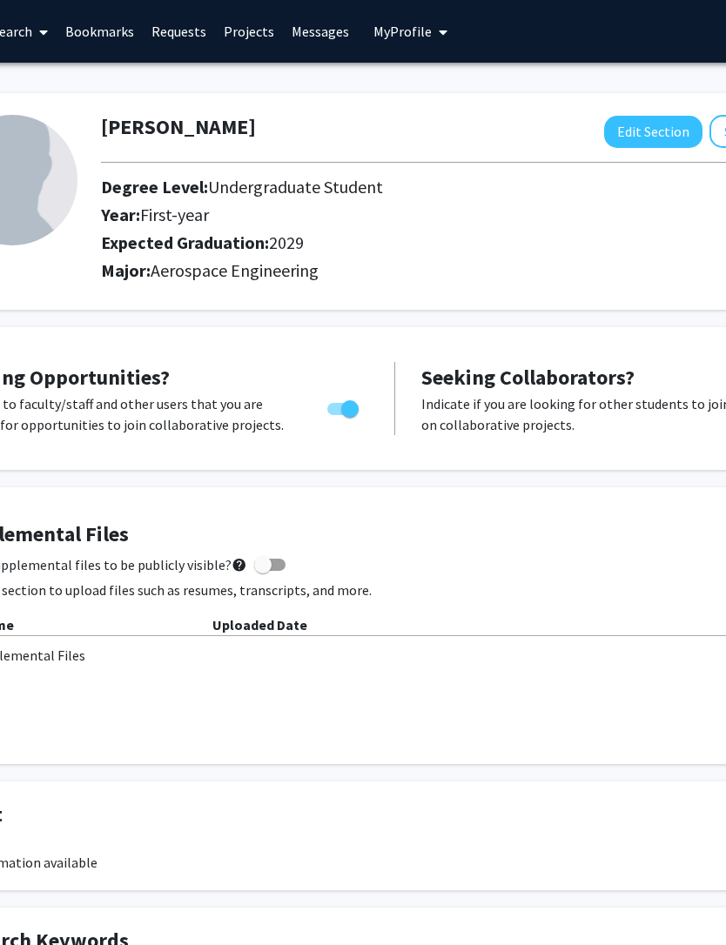
scroll to position [0, 319]
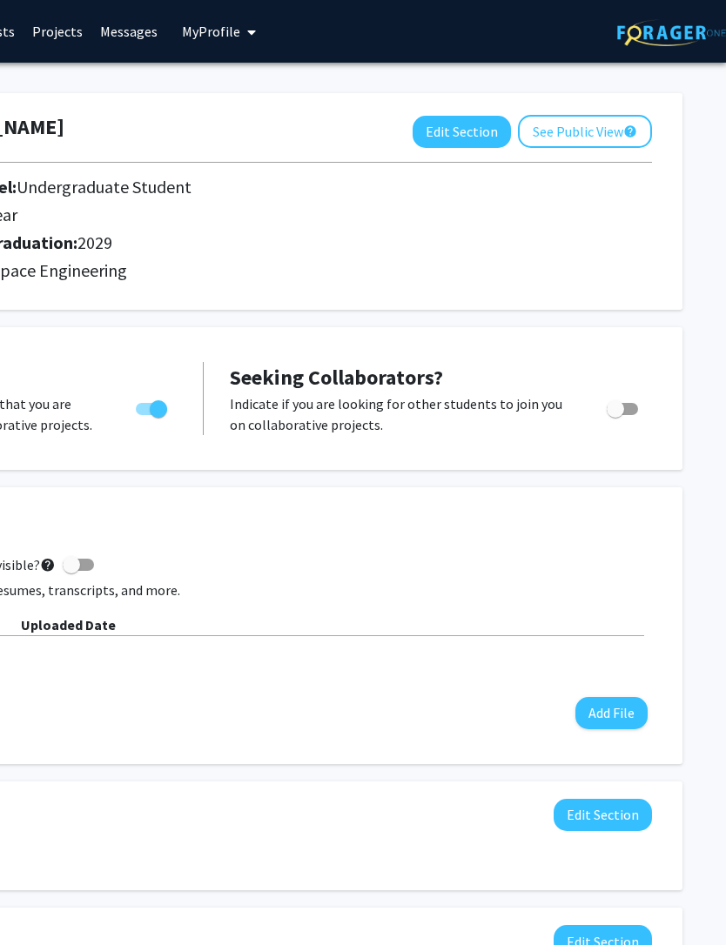
click at [466, 128] on button "Edit Section" at bounding box center [462, 132] width 98 height 32
select select "first-year"
select select "2029"
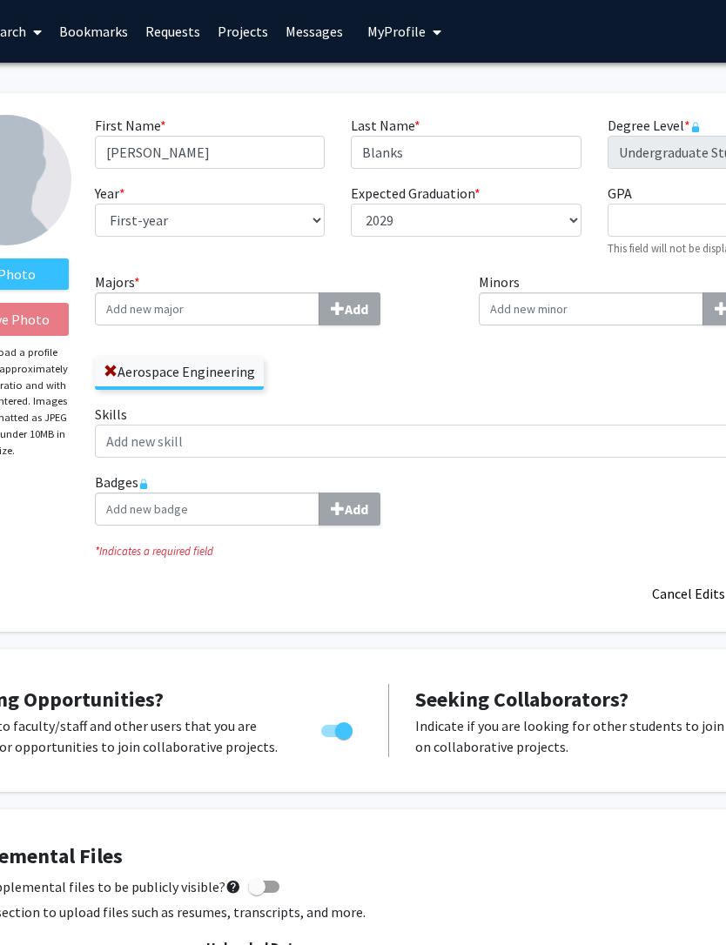
scroll to position [0, 0]
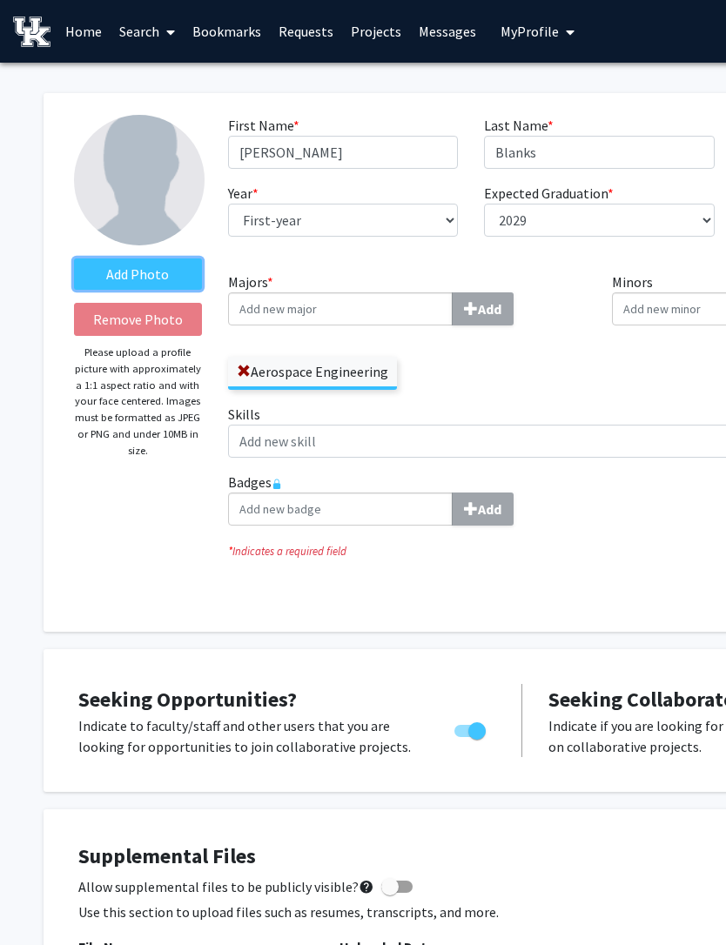
click at [169, 276] on label "Add Photo" at bounding box center [138, 274] width 128 height 31
click at [0, 0] on input "Add Photo" at bounding box center [0, 0] width 0 height 0
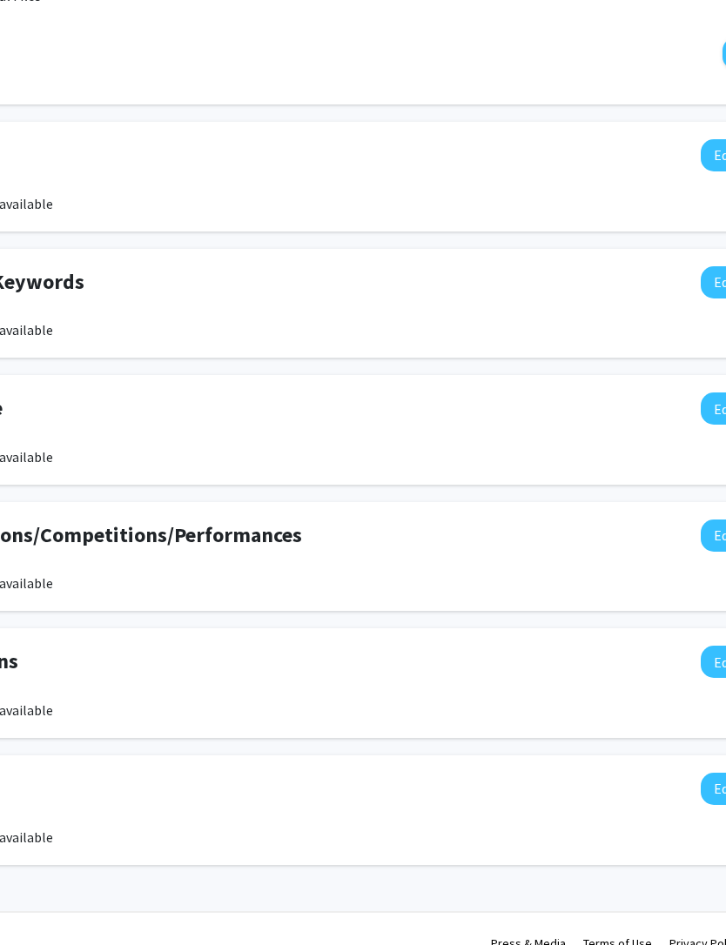
scroll to position [995, 176]
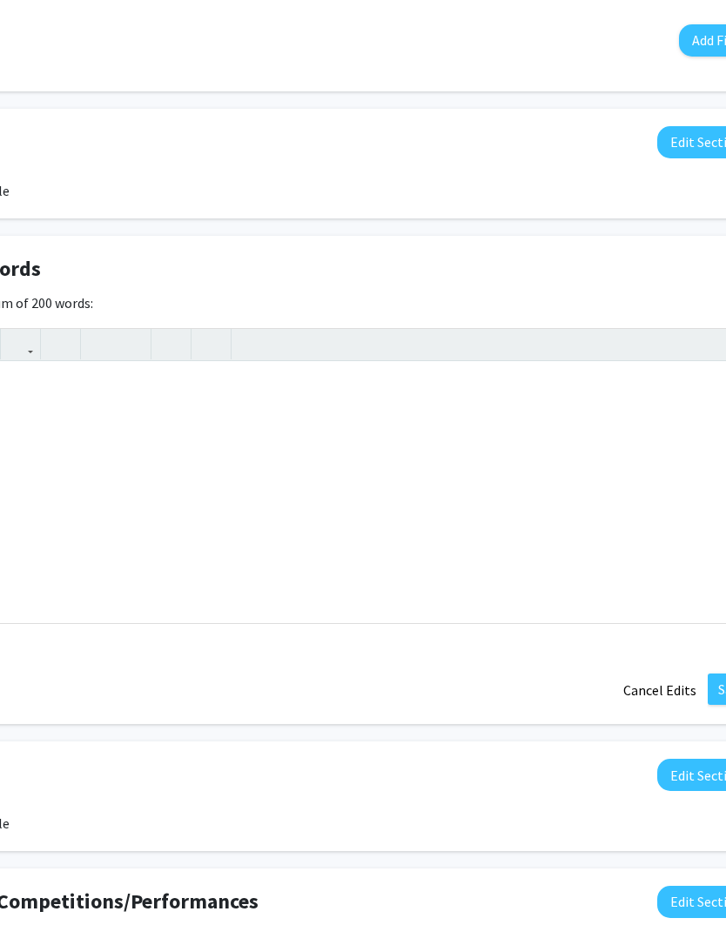
scroll to position [994, 319]
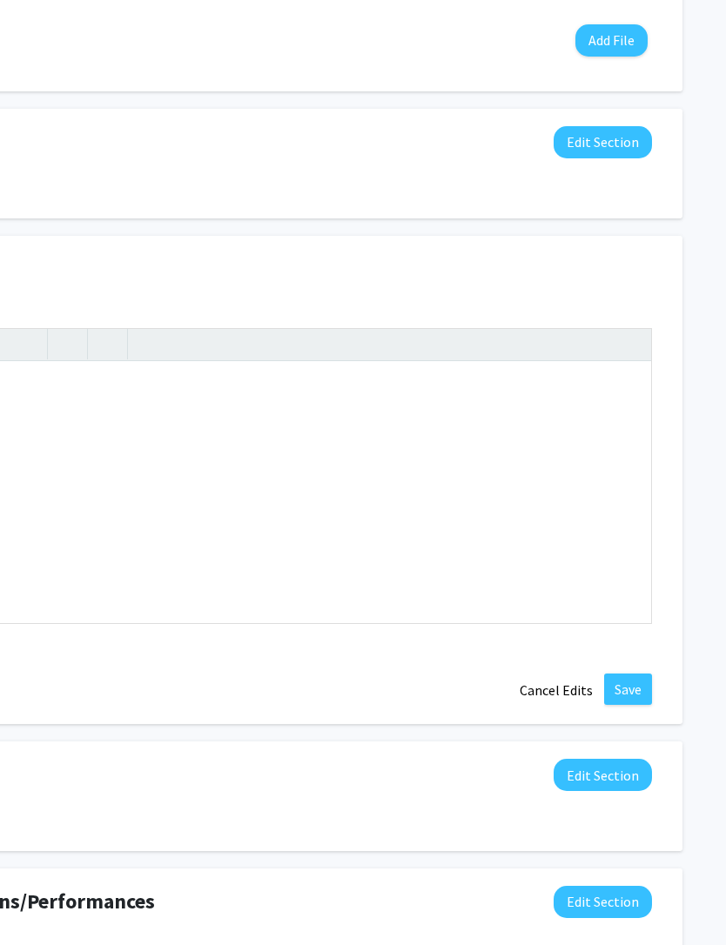
click at [553, 689] on button "Cancel Edits" at bounding box center [556, 691] width 96 height 33
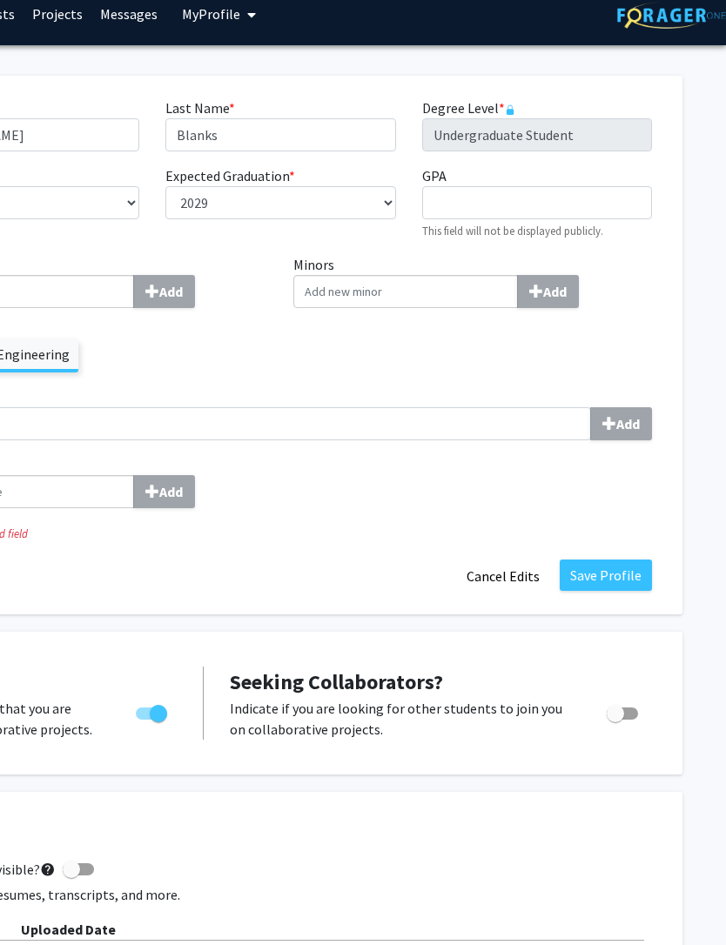
scroll to position [17, 319]
click at [620, 568] on button "Save Profile" at bounding box center [606, 575] width 92 height 31
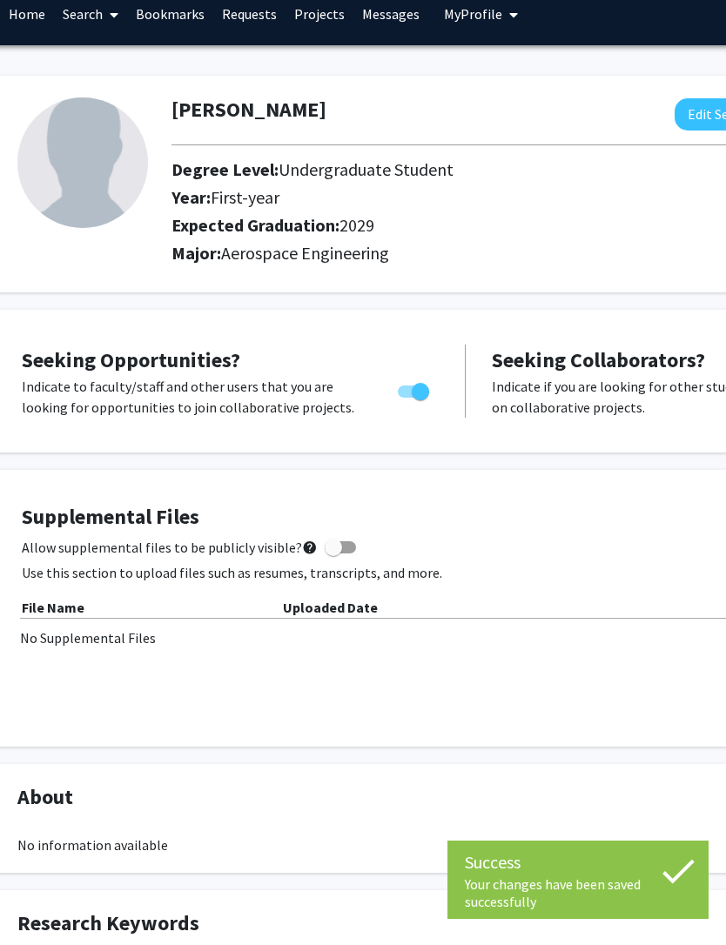
scroll to position [17, 57]
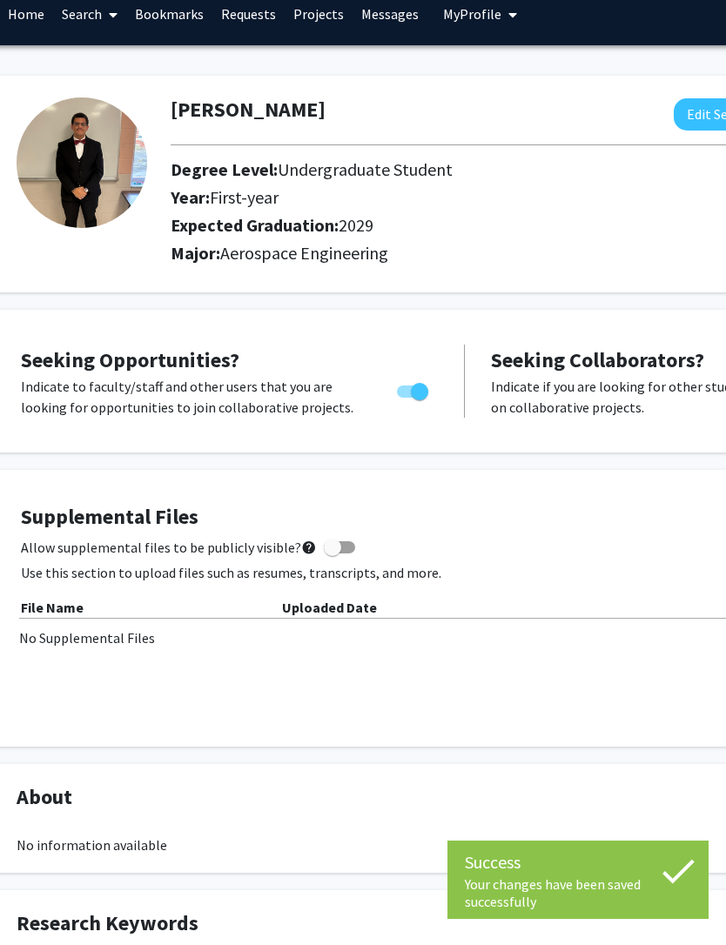
click at [689, 111] on button "Edit Section" at bounding box center [723, 114] width 98 height 32
select select "first-year"
select select "2029"
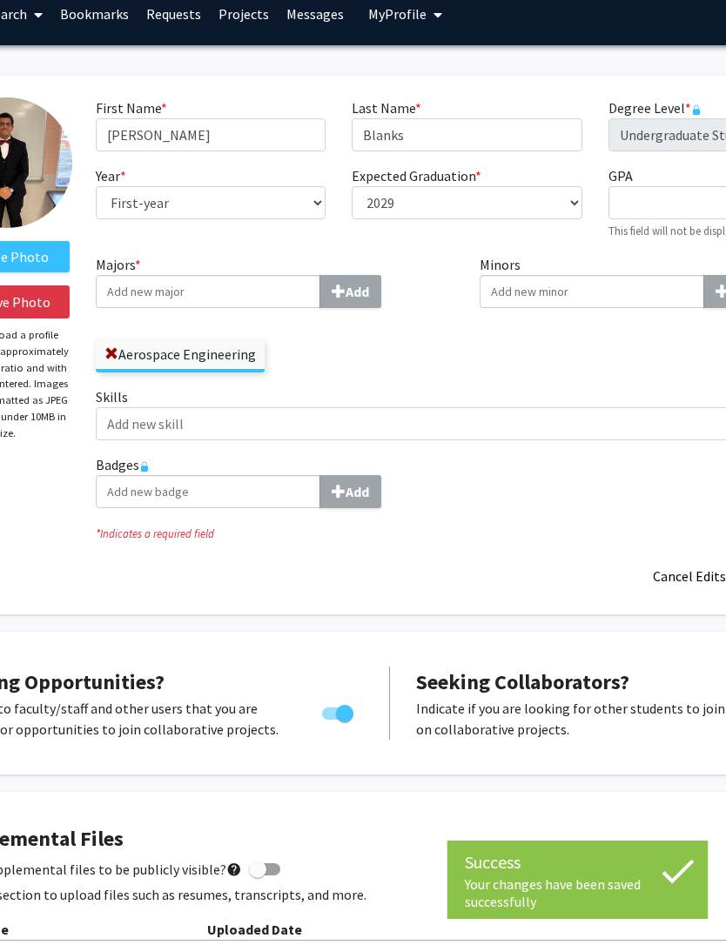
scroll to position [17, 319]
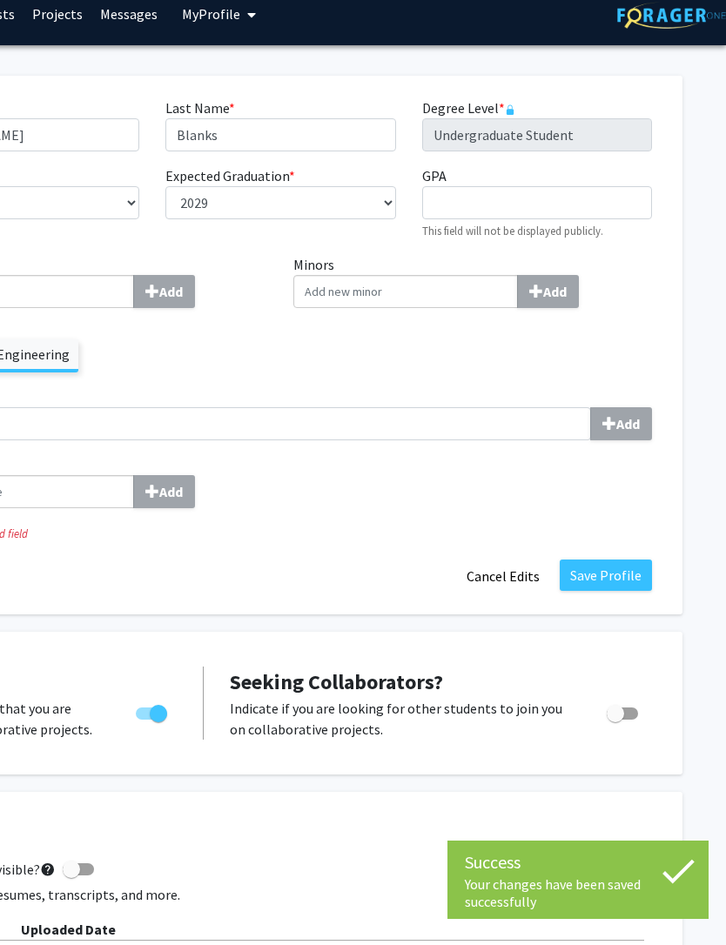
click at [619, 570] on button "Save Profile" at bounding box center [606, 575] width 92 height 31
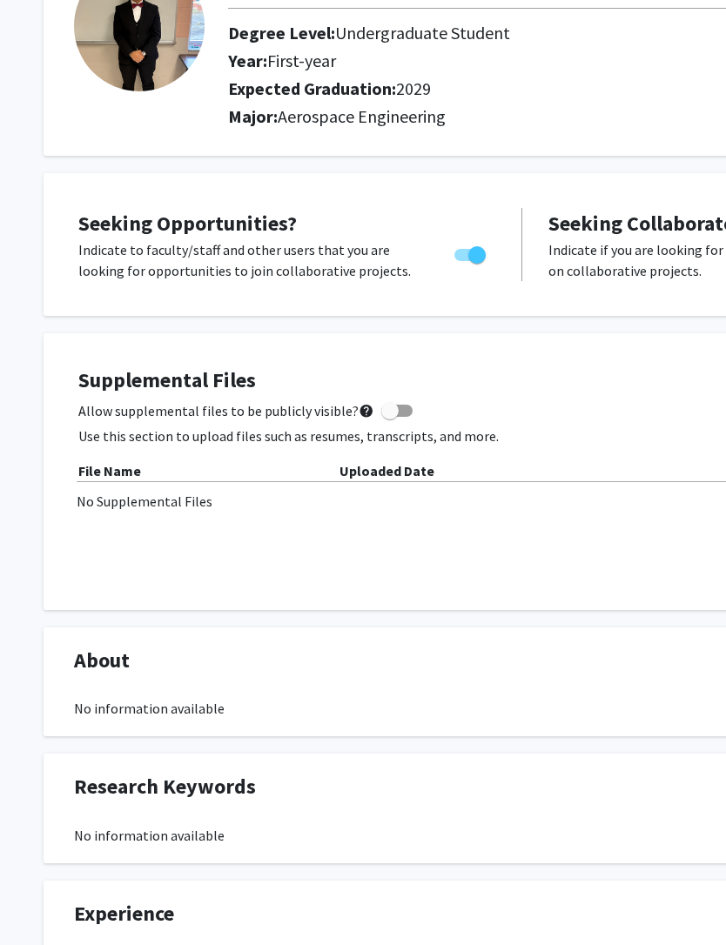
scroll to position [0, 0]
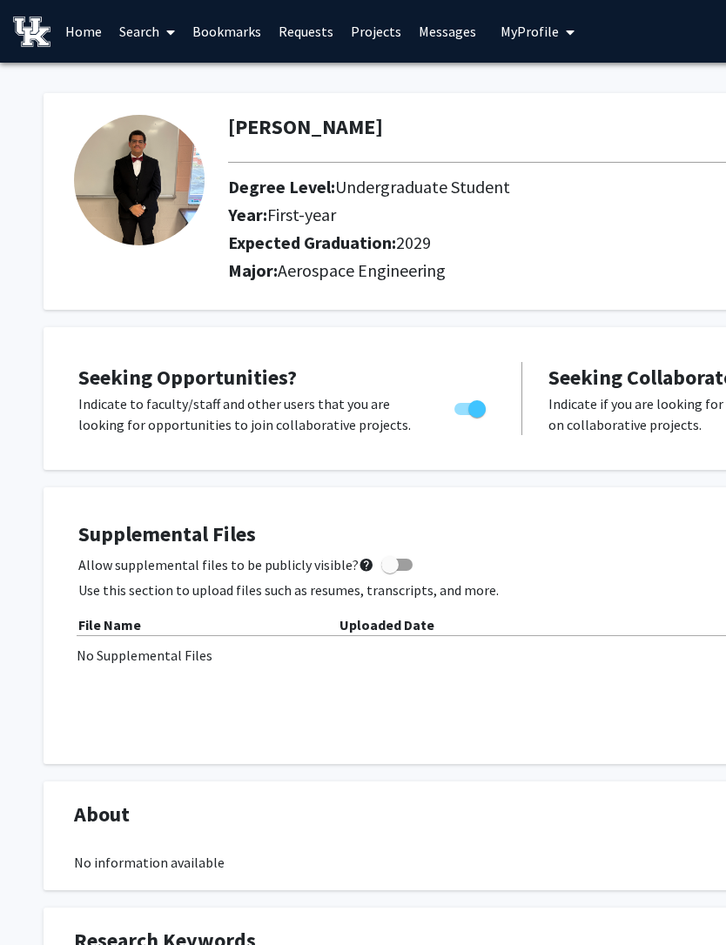
click at [135, 22] on link "Search" at bounding box center [147, 31] width 73 height 61
click at [130, 30] on link "Search" at bounding box center [147, 31] width 73 height 61
click at [139, 36] on link "Search" at bounding box center [147, 31] width 73 height 61
click at [145, 70] on span "Faculty/Staff" at bounding box center [175, 80] width 128 height 35
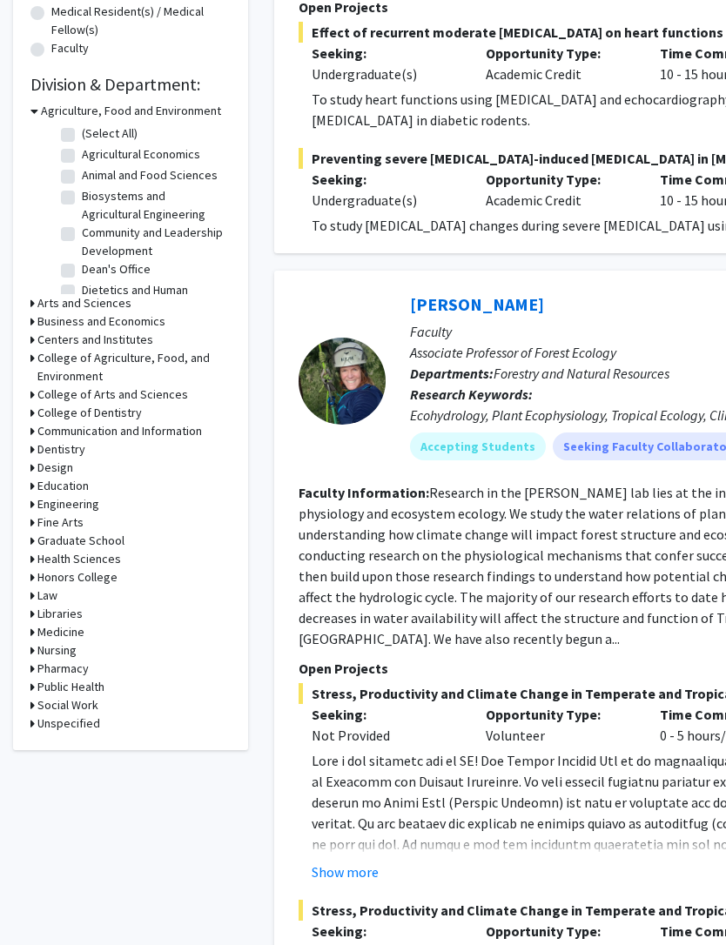
scroll to position [489, 0]
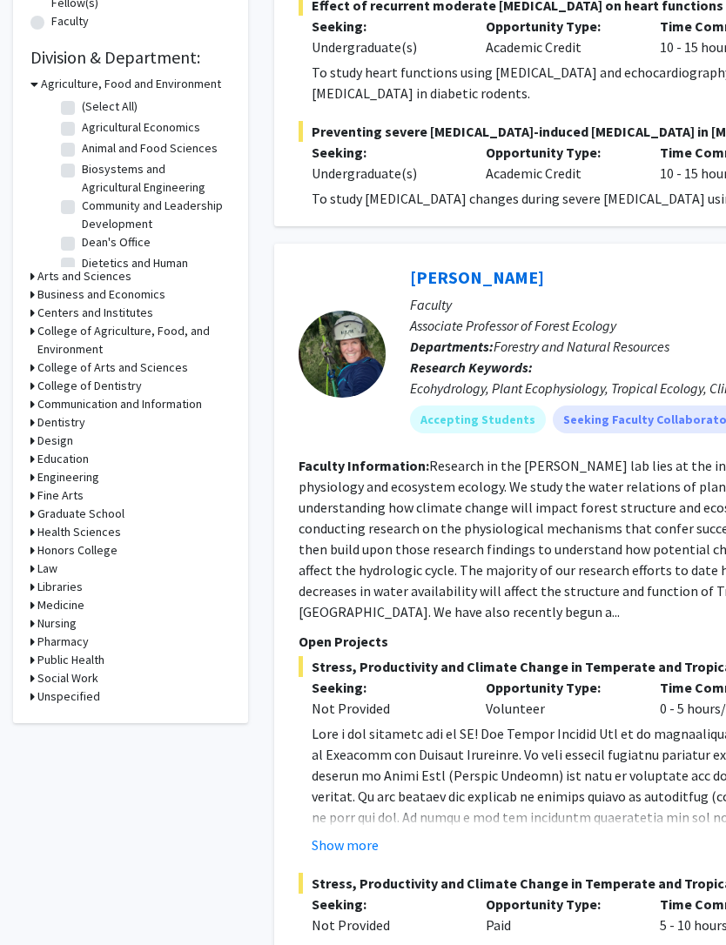
click at [34, 475] on icon at bounding box center [32, 477] width 4 height 18
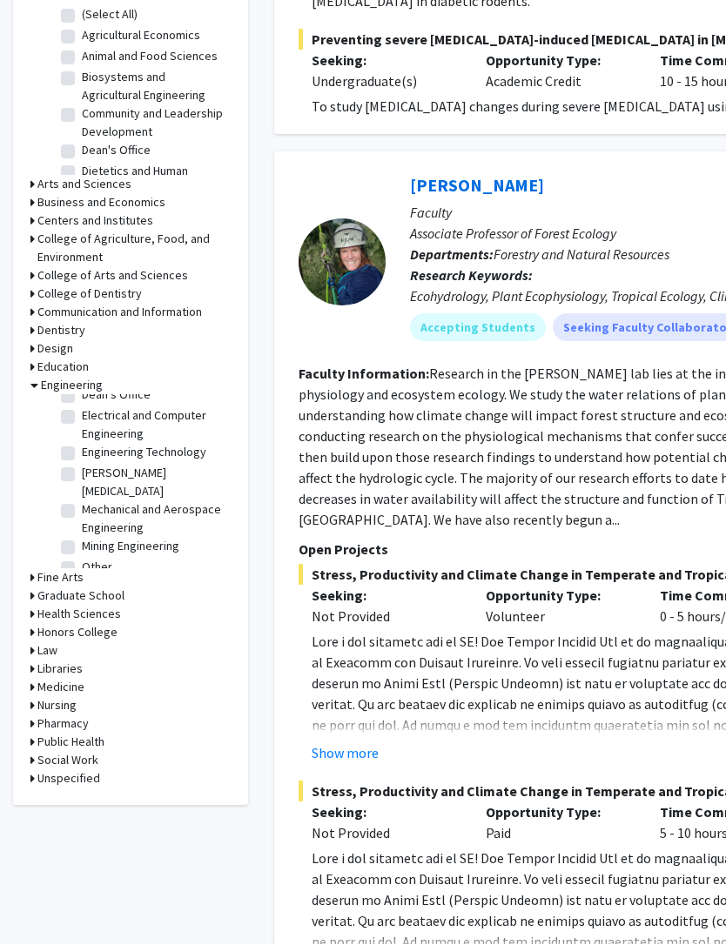
scroll to position [132, 0]
click at [82, 502] on label "Mechanical and Aerospace Engineering" at bounding box center [154, 520] width 144 height 37
click at [82, 502] on input "Mechanical and Aerospace Engineering" at bounding box center [87, 507] width 11 height 11
checkbox input "true"
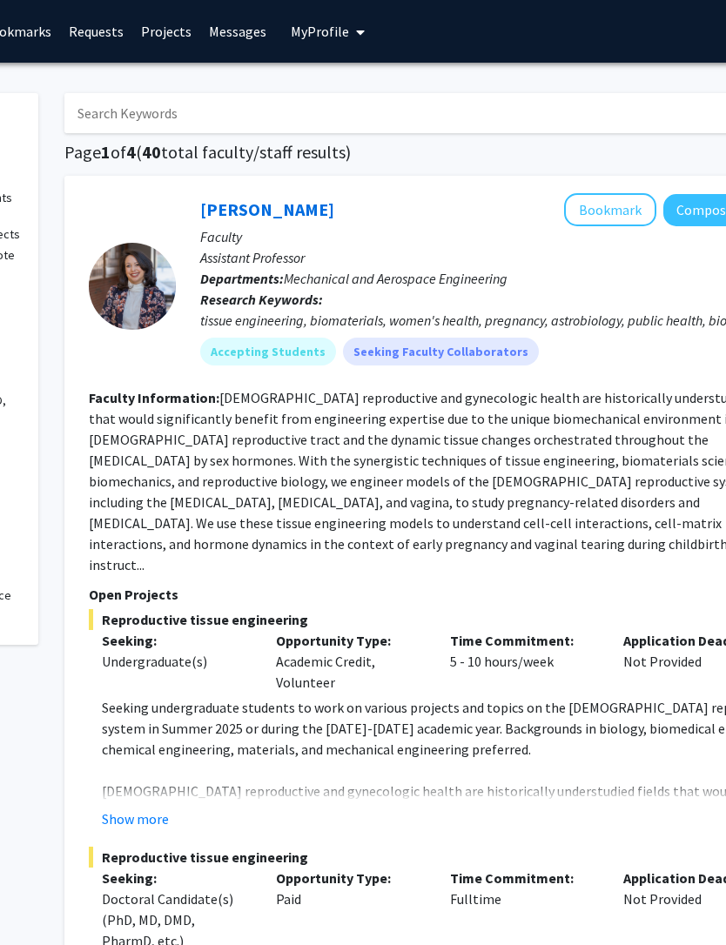
scroll to position [0, 199]
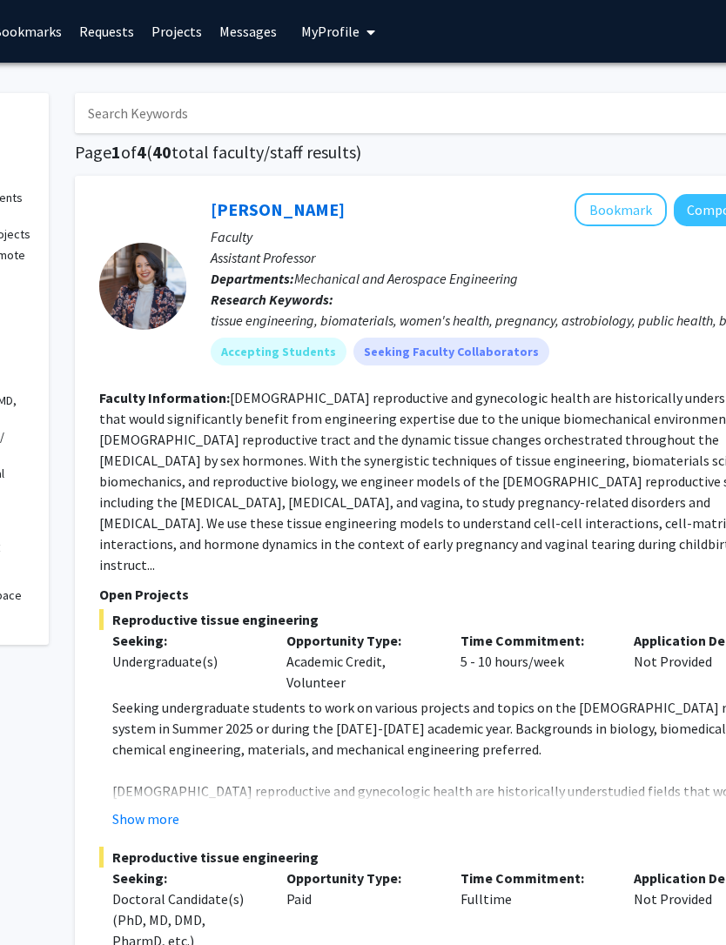
click at [273, 121] on input "Search Keywords" at bounding box center [416, 113] width 683 height 40
type input "う"
type input "Automotive"
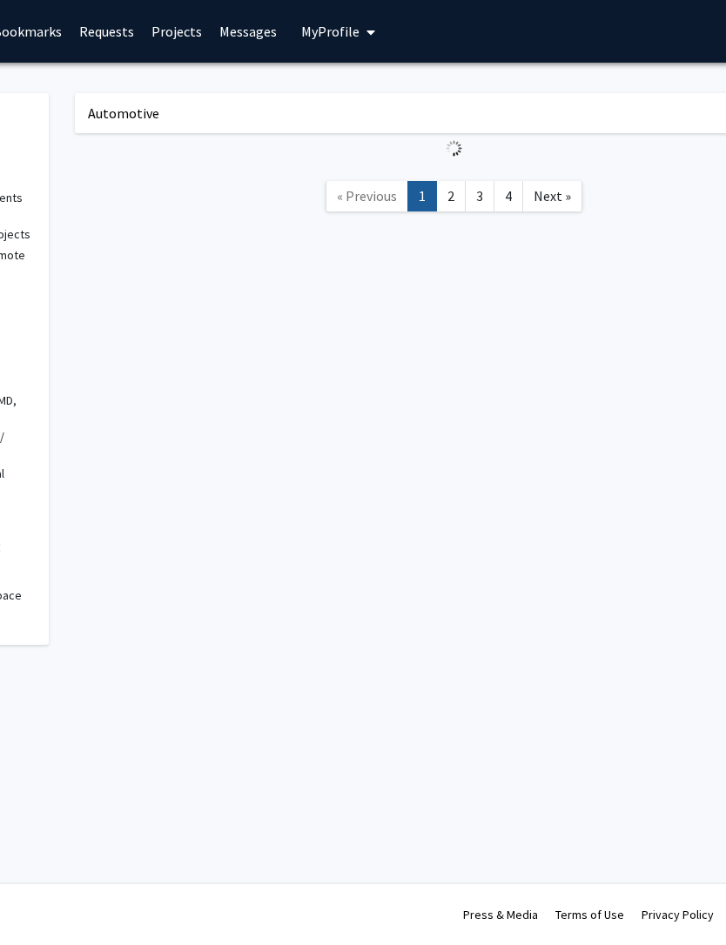
checkbox input "false"
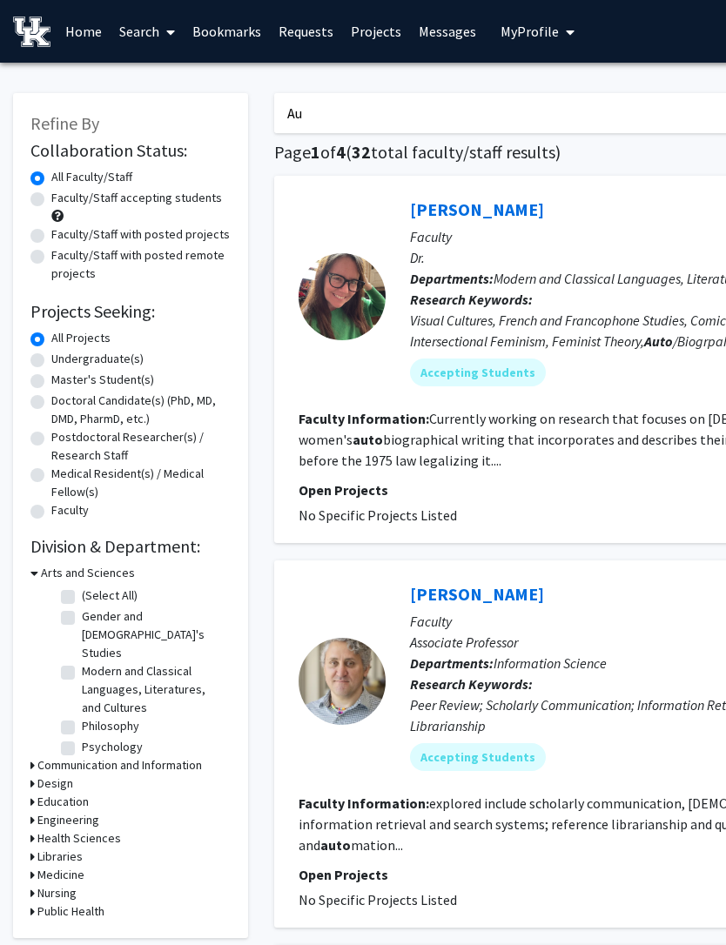
type input "A"
click at [47, 811] on h3 "Engineering" at bounding box center [68, 820] width 62 height 18
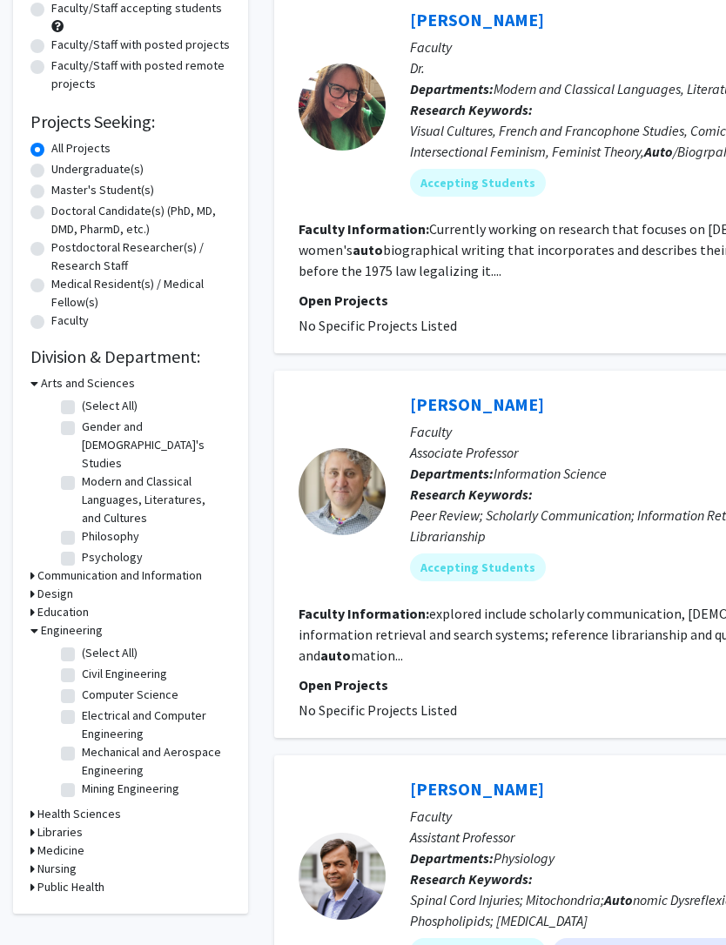
scroll to position [188, 0]
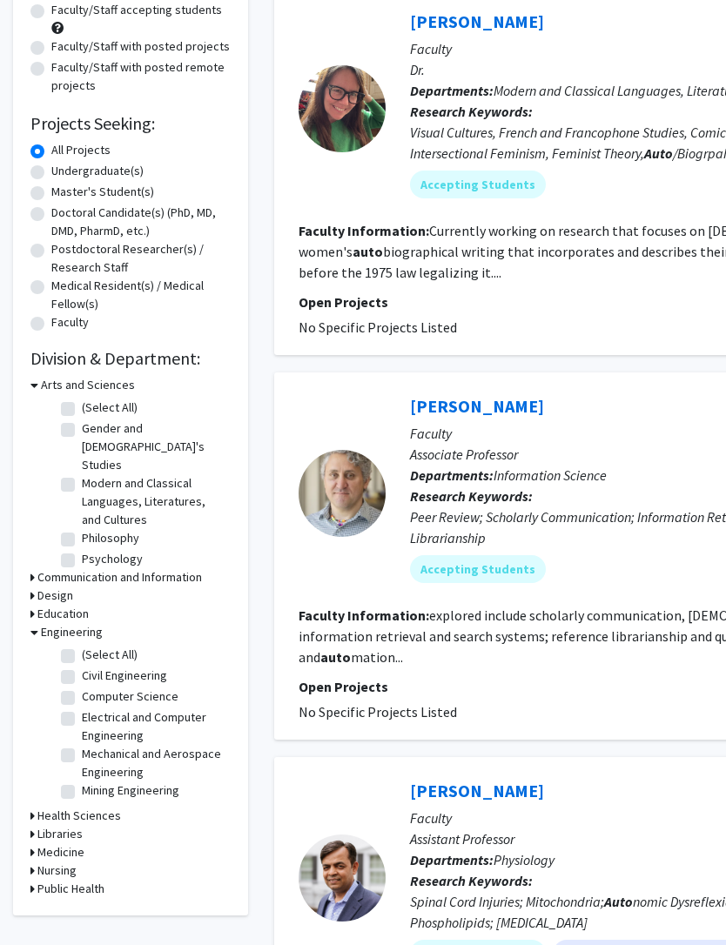
click at [82, 745] on label "Mechanical and Aerospace Engineering" at bounding box center [154, 763] width 144 height 37
click at [82, 745] on input "Mechanical and Aerospace Engineering" at bounding box center [87, 750] width 11 height 11
checkbox input "true"
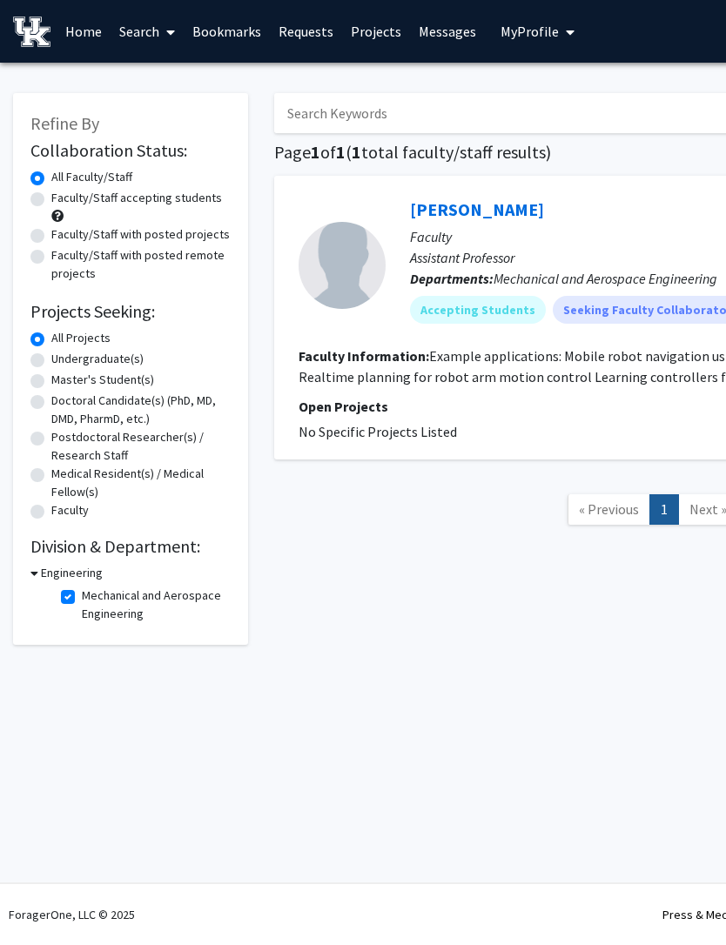
click at [144, 43] on link "Search" at bounding box center [147, 31] width 73 height 61
click at [159, 67] on span "Faculty/Staff" at bounding box center [175, 80] width 128 height 35
checkbox input "false"
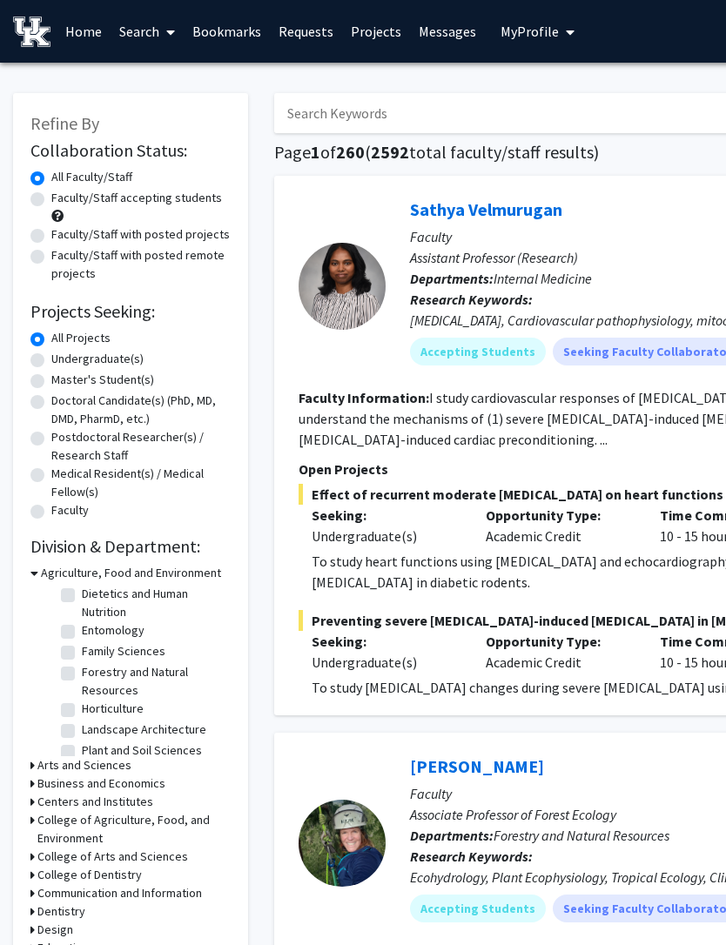
click at [571, 113] on input "Search Keywords" at bounding box center [615, 113] width 683 height 40
type input "Aerodynamics"
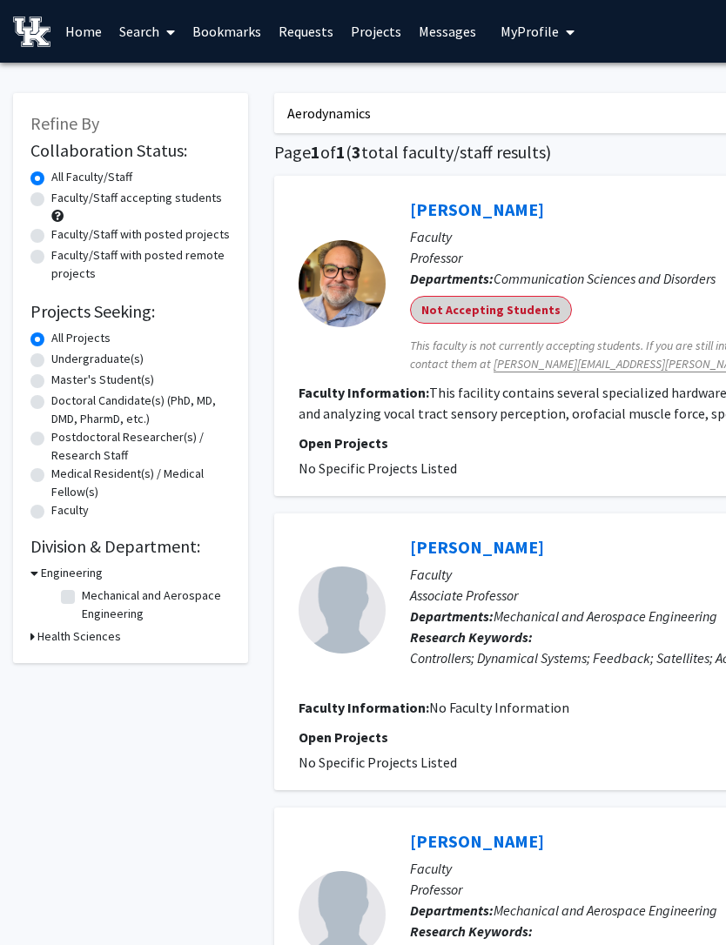
click at [592, 325] on div "Not Accepting Students" at bounding box center [709, 309] width 604 height 35
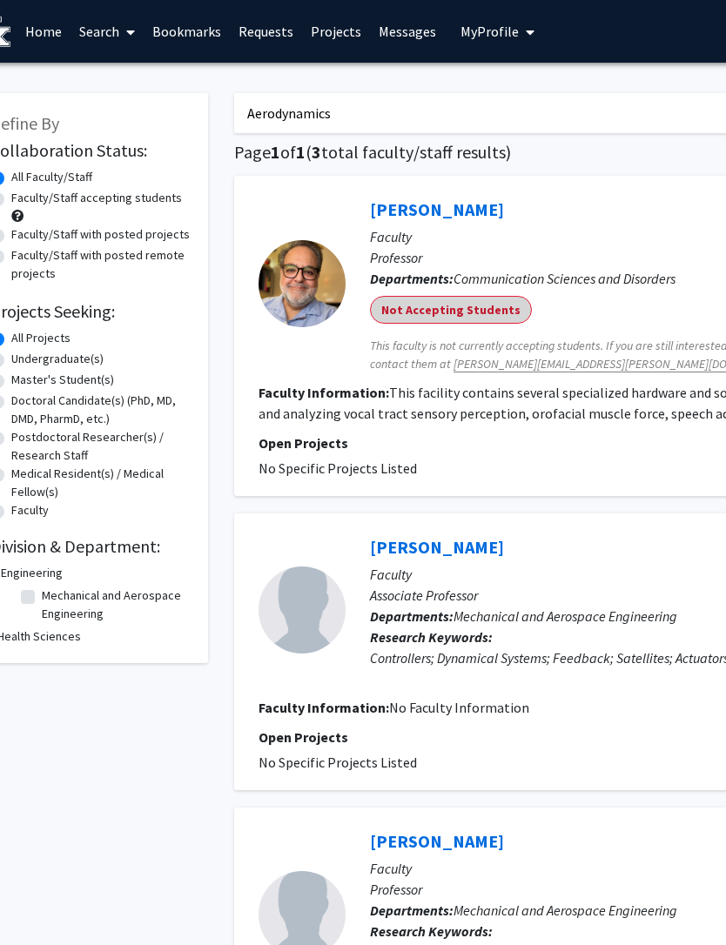
scroll to position [0, 52]
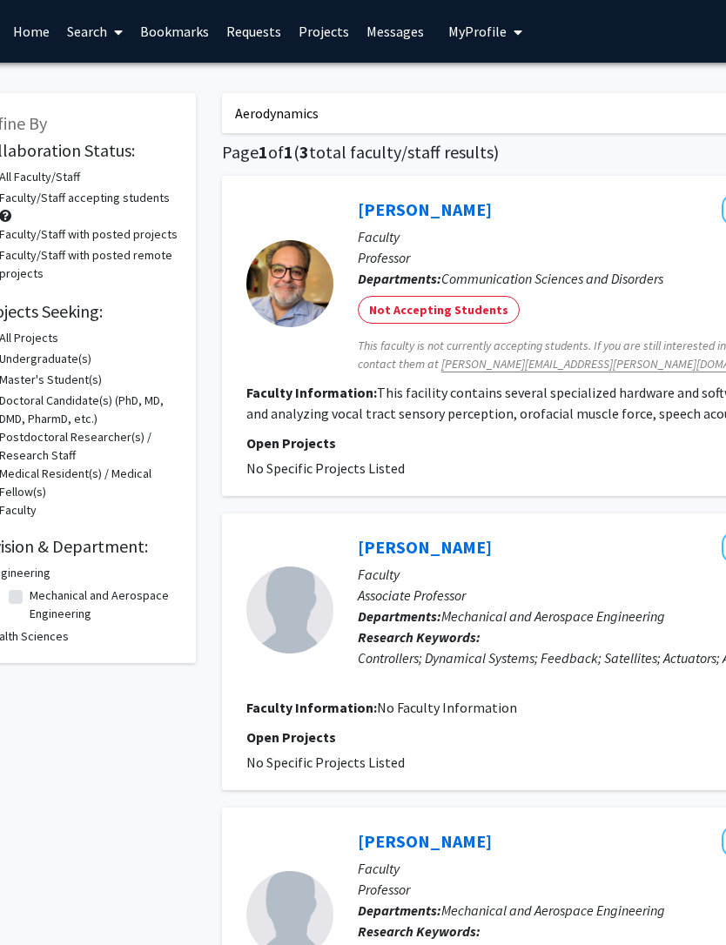
click at [558, 211] on div "Richard Andreatta Bookmark Compose Request" at bounding box center [656, 209] width 597 height 33
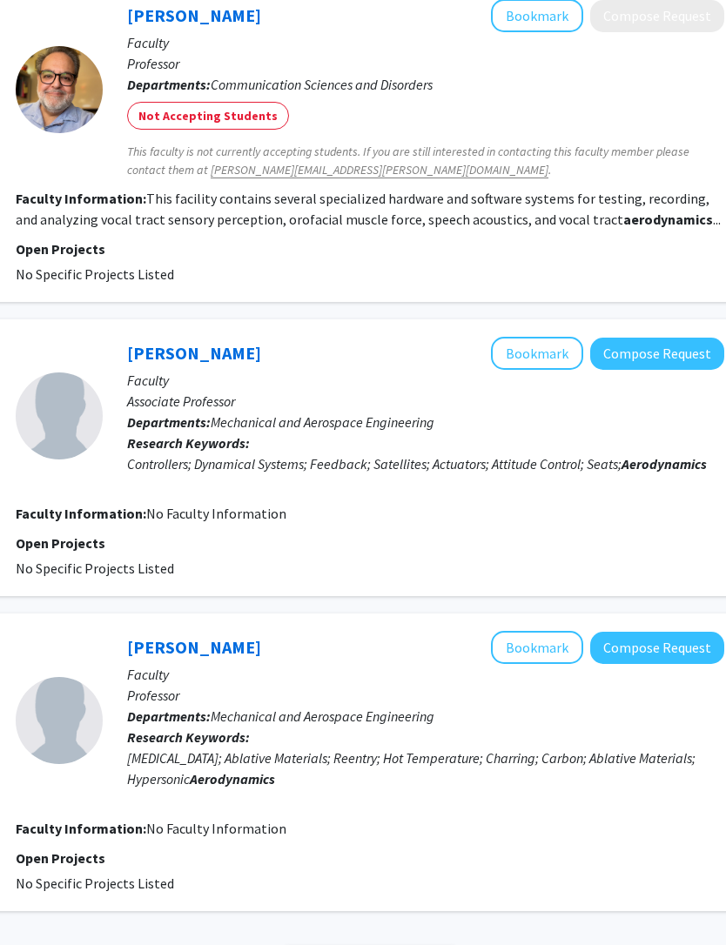
scroll to position [193, 282]
click at [219, 361] on link "Thomas Seigler" at bounding box center [195, 354] width 134 height 22
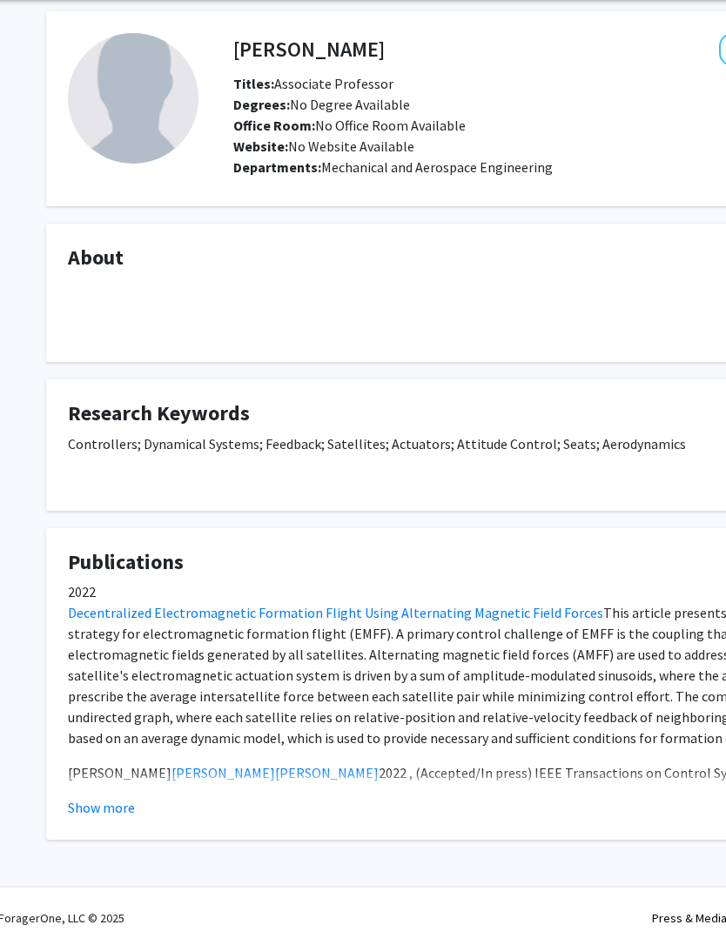
scroll to position [64, 10]
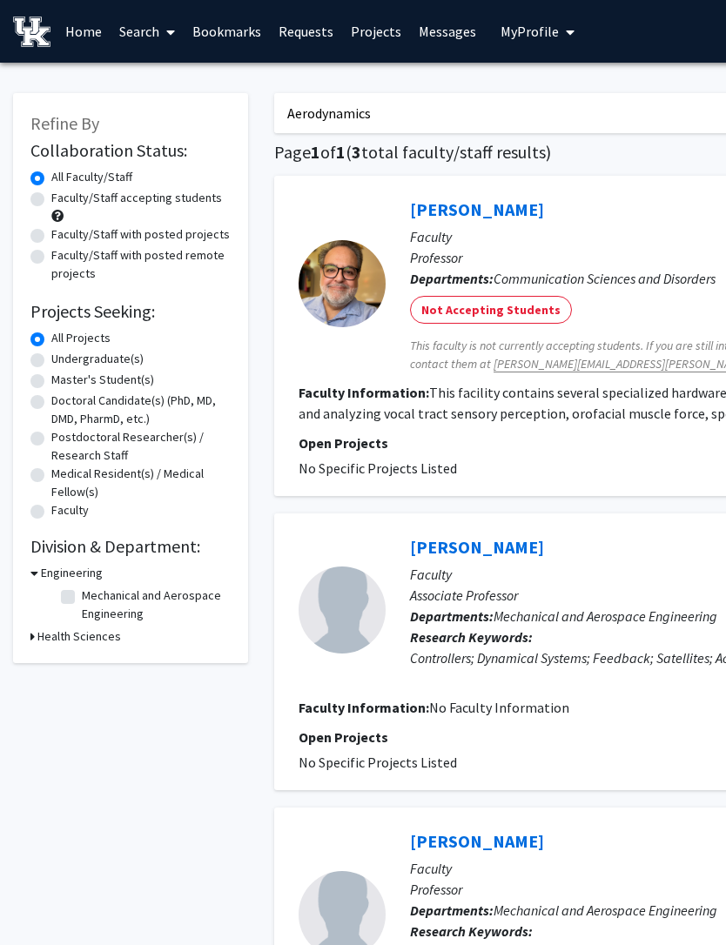
click at [454, 116] on input "Aerodynamics" at bounding box center [615, 113] width 683 height 40
click at [566, 113] on input "Aerodynamics" at bounding box center [615, 113] width 683 height 40
click at [569, 118] on input "Aerodynamics" at bounding box center [615, 113] width 683 height 40
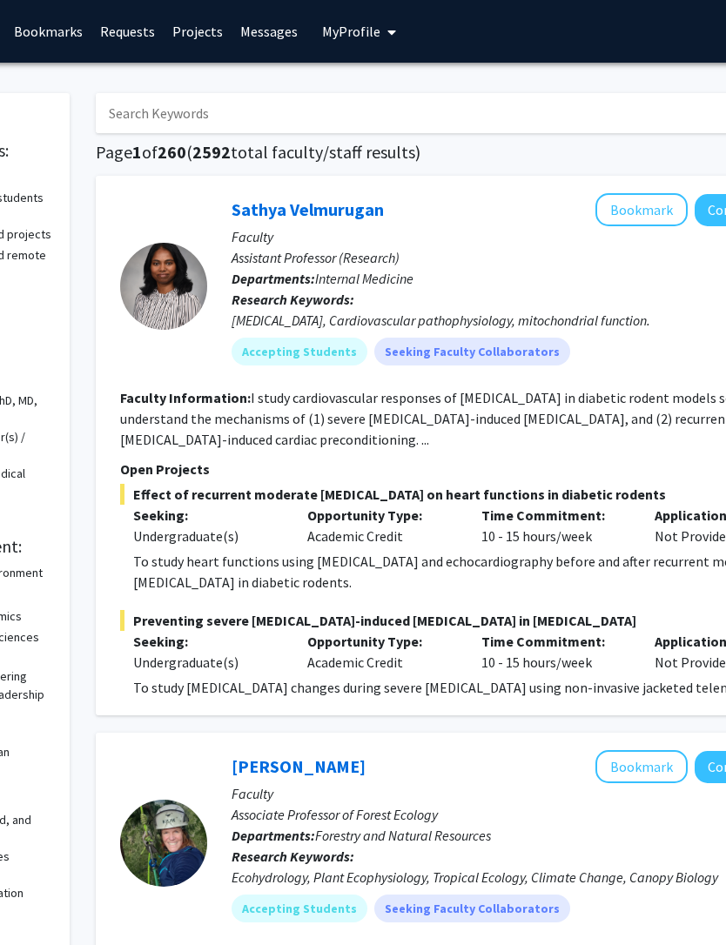
scroll to position [0, 187]
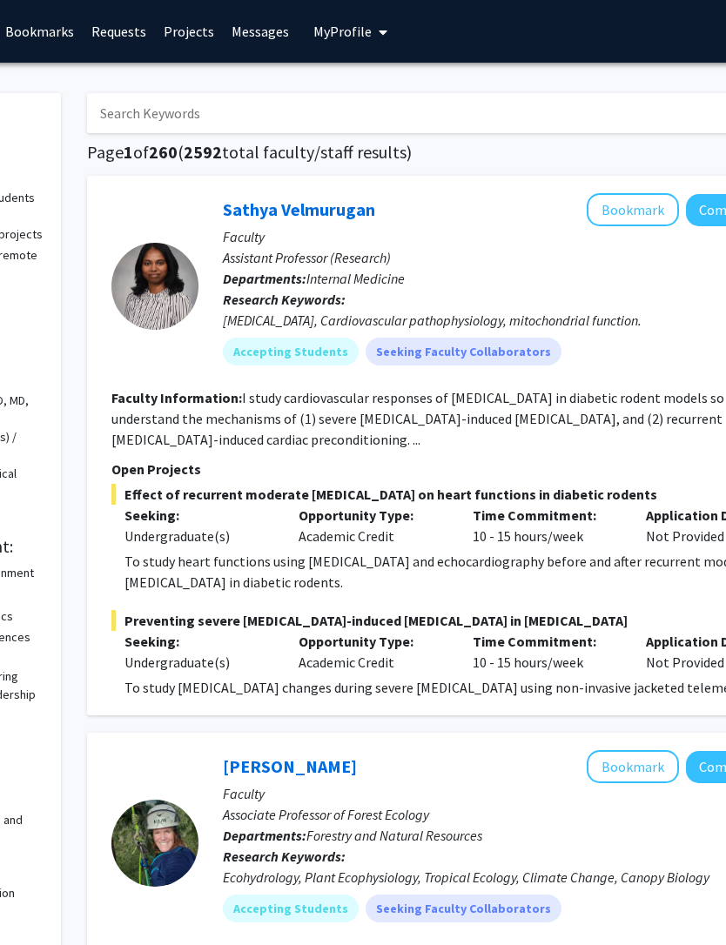
click at [380, 120] on input "Search Keywords" at bounding box center [428, 113] width 683 height 40
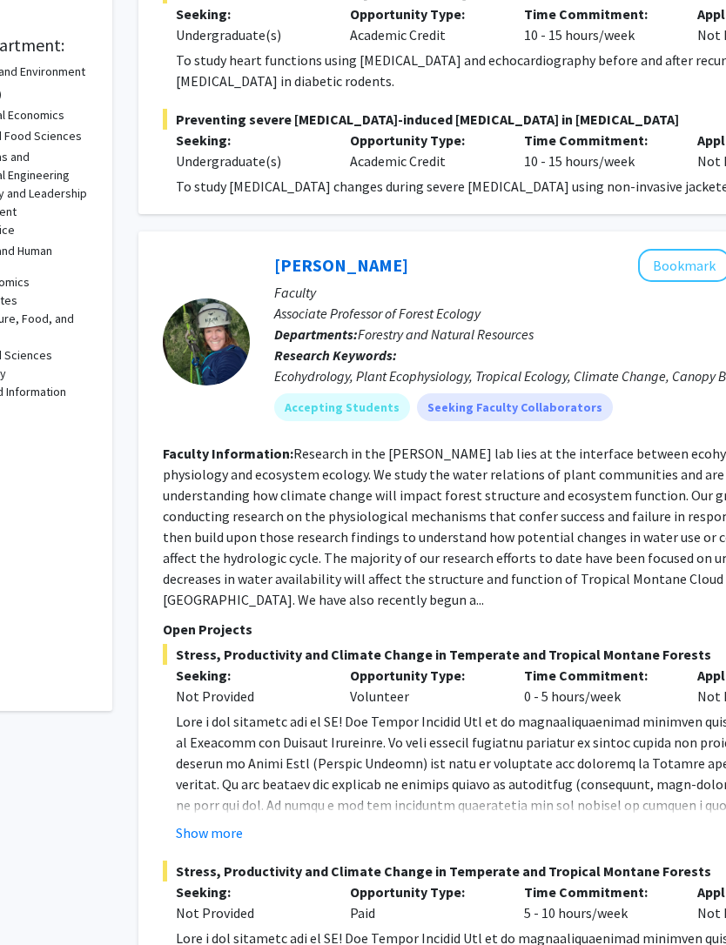
scroll to position [501, 0]
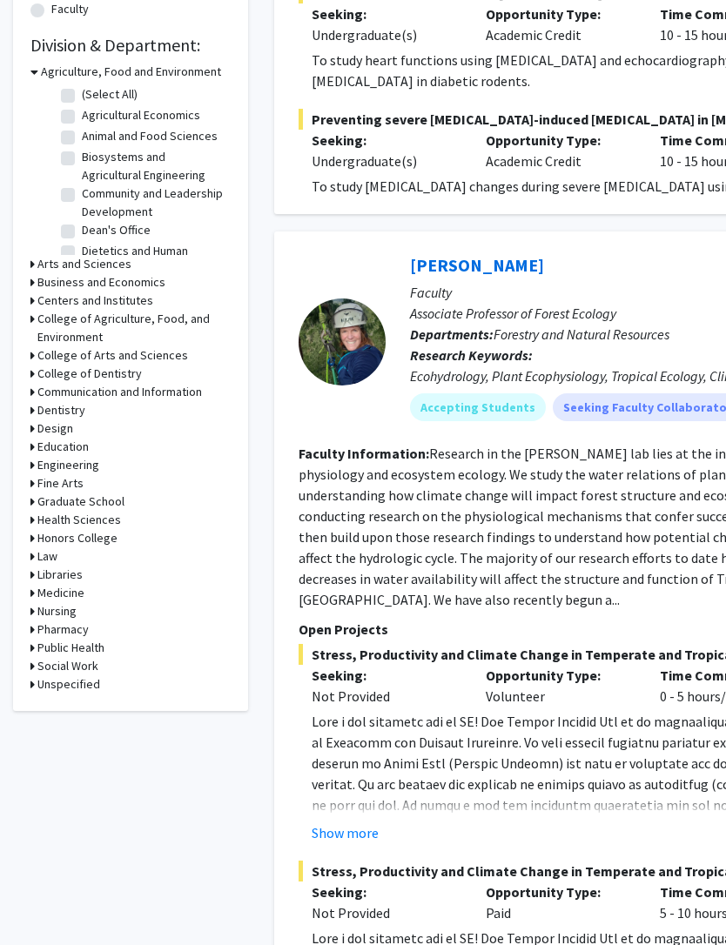
click at [34, 463] on icon at bounding box center [32, 465] width 4 height 18
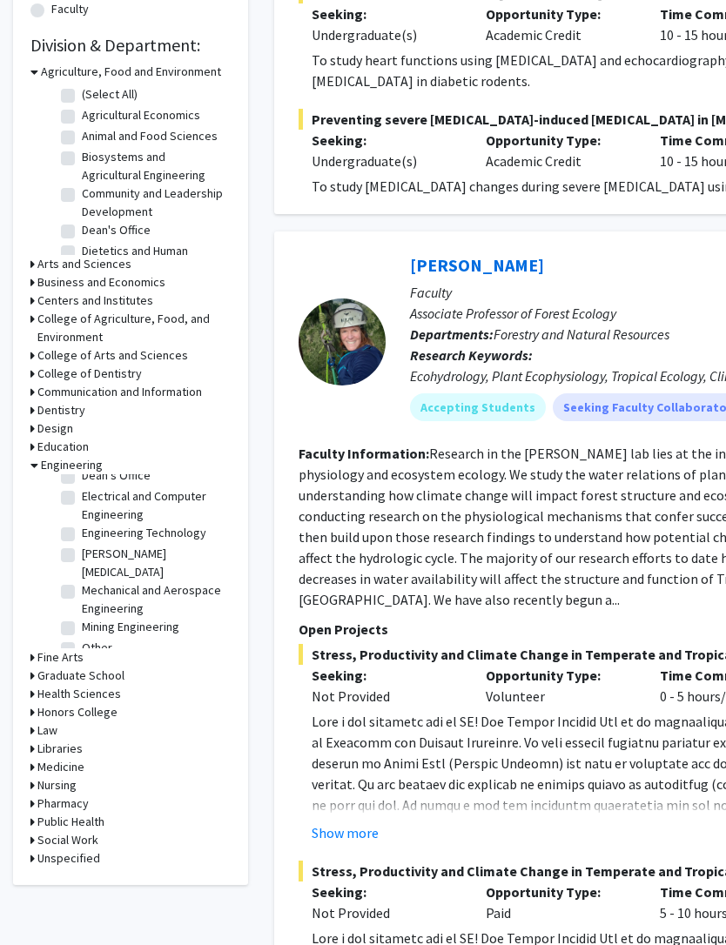
scroll to position [132, 0]
click at [82, 581] on label "Mechanical and Aerospace Engineering" at bounding box center [154, 599] width 144 height 37
click at [82, 581] on input "Mechanical and Aerospace Engineering" at bounding box center [87, 586] width 11 height 11
checkbox input "true"
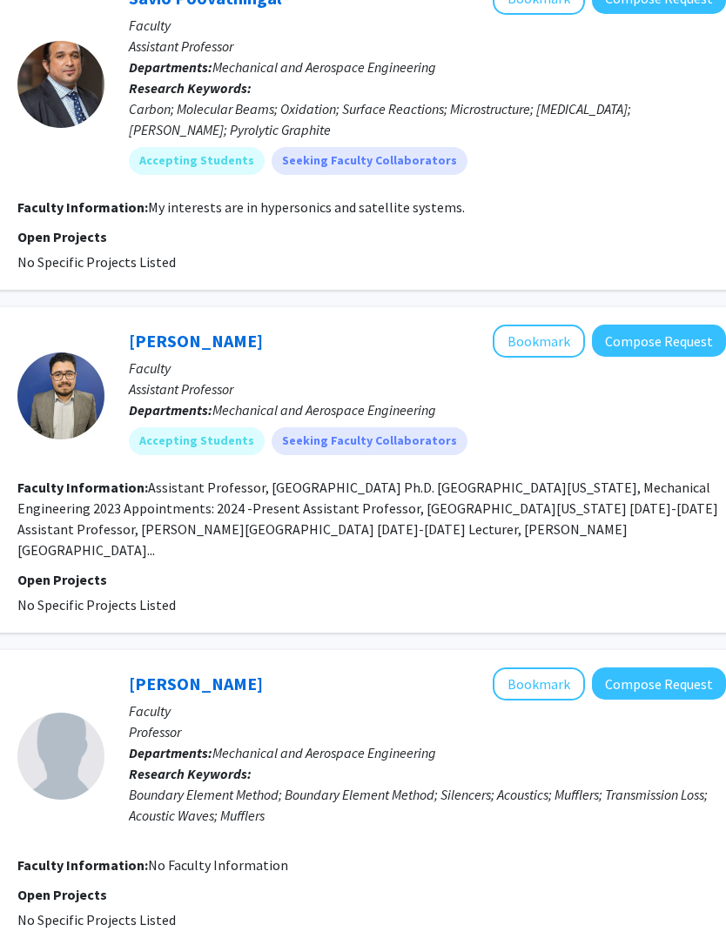
scroll to position [4415, 281]
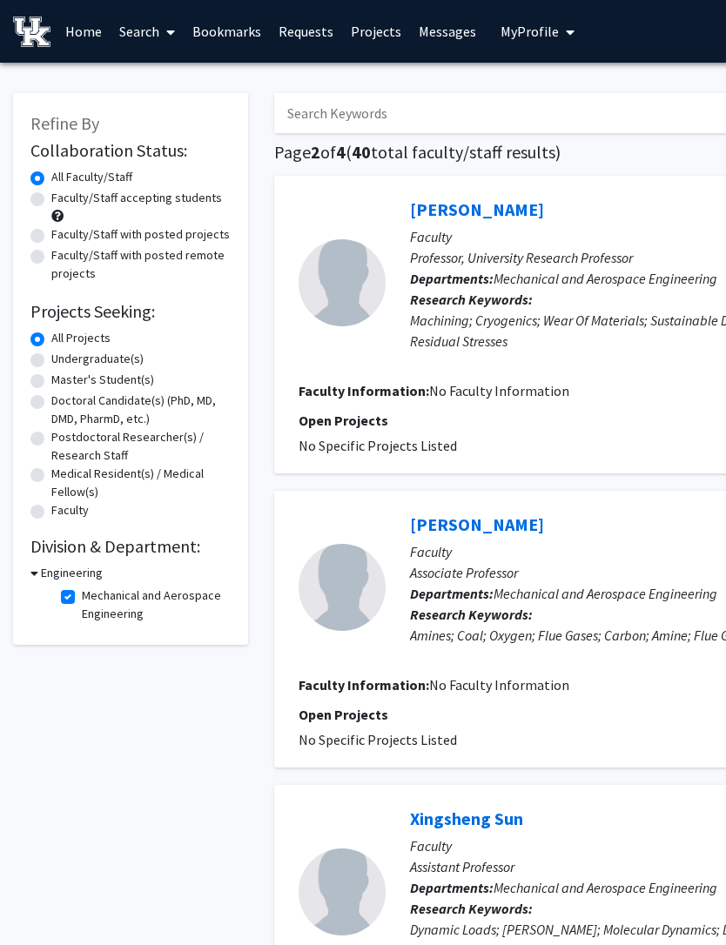
click at [155, 29] on link "Search" at bounding box center [147, 31] width 73 height 61
click at [198, 84] on span "Faculty/Staff" at bounding box center [175, 80] width 128 height 35
checkbox input "false"
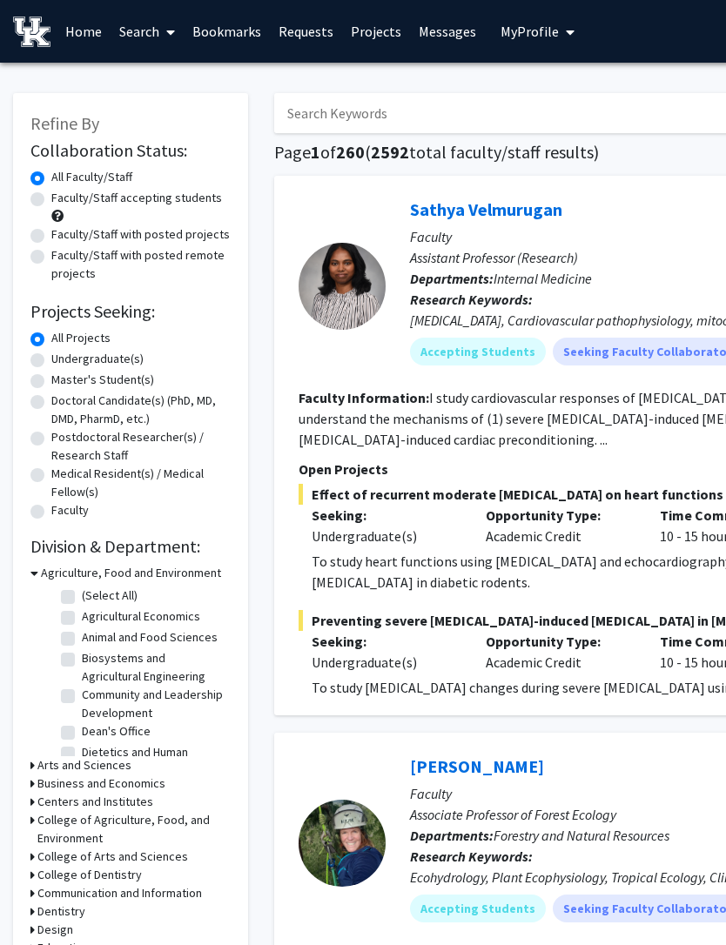
click at [447, 129] on input "Search Keywords" at bounding box center [615, 113] width 683 height 40
type input "J"
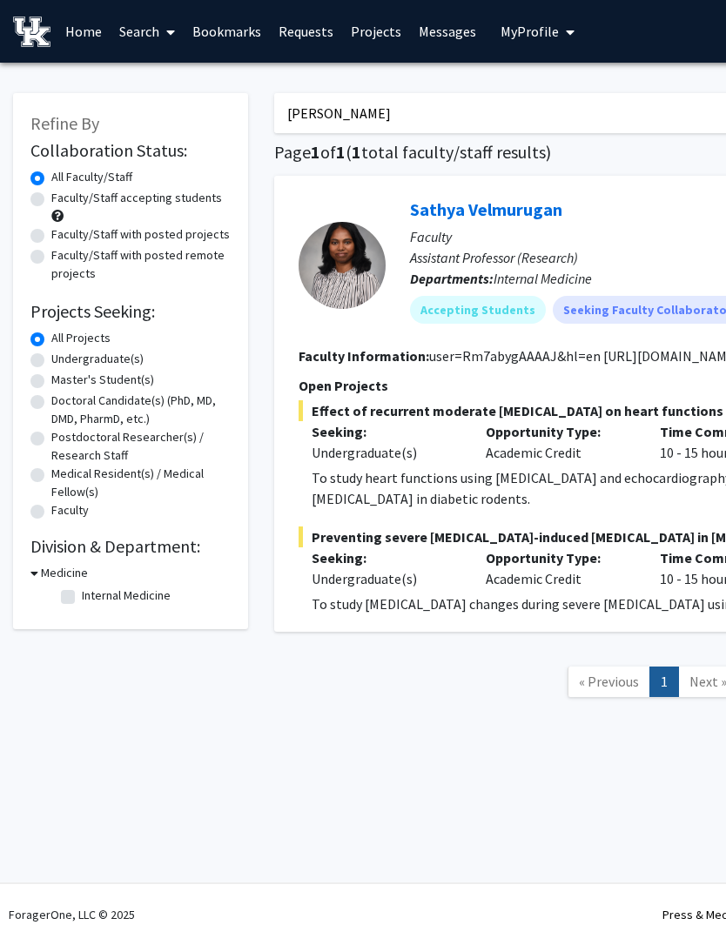
click at [470, 118] on input "Sathya" at bounding box center [615, 113] width 683 height 40
click at [486, 105] on input "Sathya" at bounding box center [615, 113] width 683 height 40
click at [496, 102] on input "Sathya" at bounding box center [615, 113] width 683 height 40
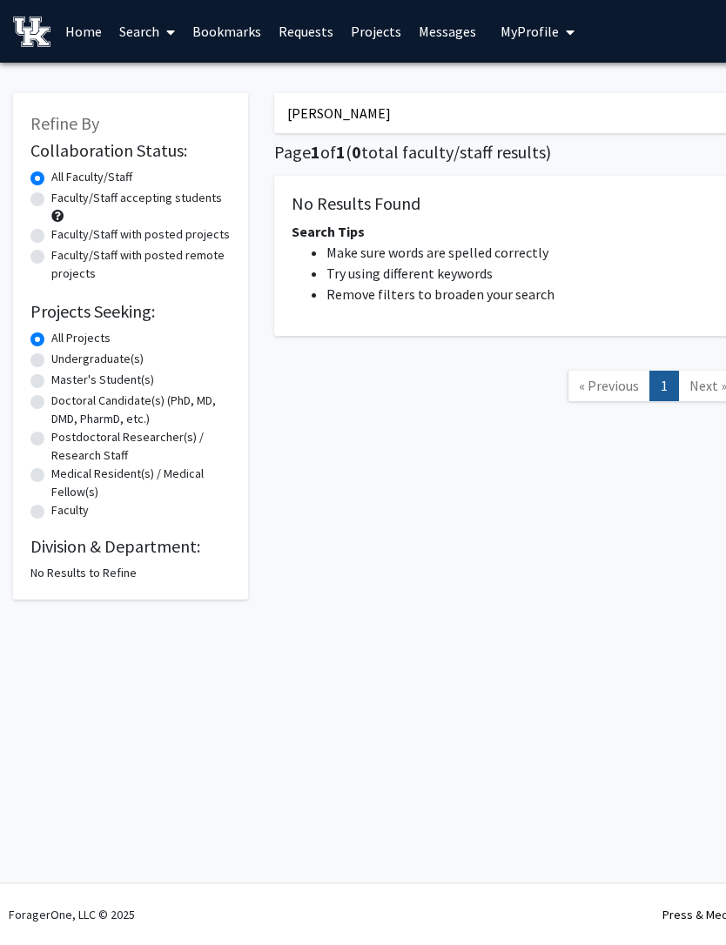
type input "Jens"
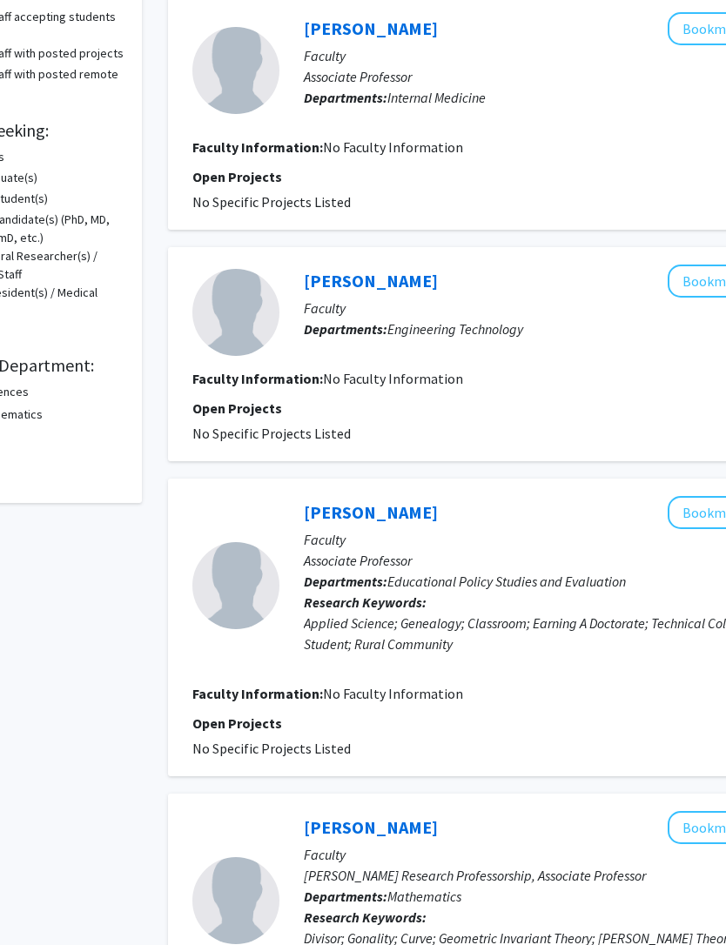
scroll to position [181, 106]
click at [380, 280] on link "Jens Hannemann" at bounding box center [371, 281] width 134 height 22
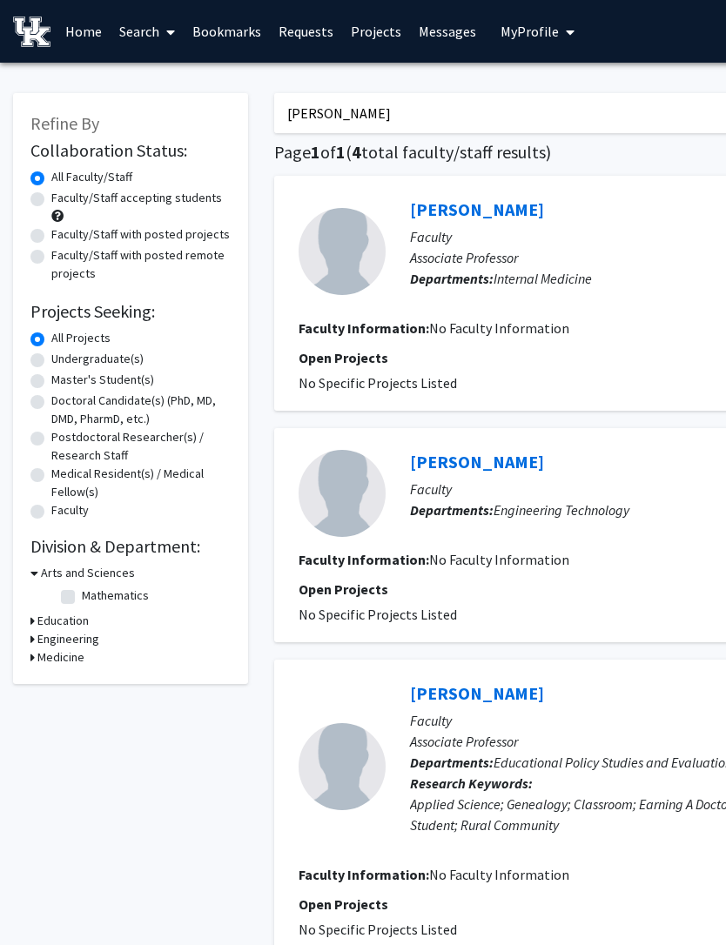
click at [568, 507] on span "Engineering Technology" at bounding box center [562, 509] width 136 height 17
click at [581, 512] on span "Engineering Technology" at bounding box center [562, 509] width 136 height 17
click at [138, 31] on link "Search" at bounding box center [147, 31] width 73 height 61
click at [186, 82] on span "Faculty/Staff" at bounding box center [175, 80] width 128 height 35
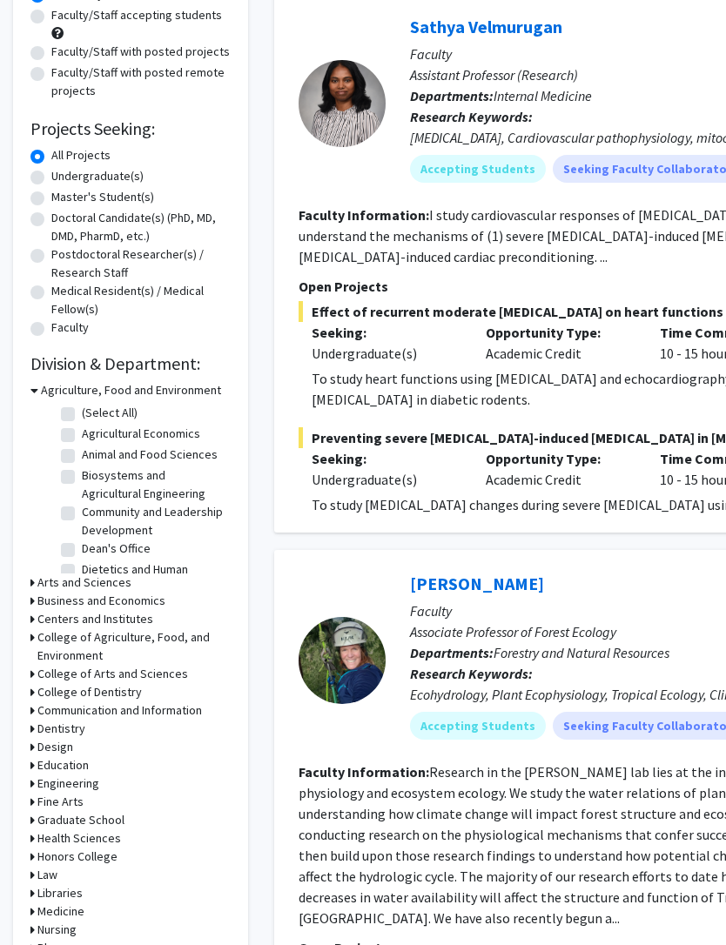
scroll to position [219, 0]
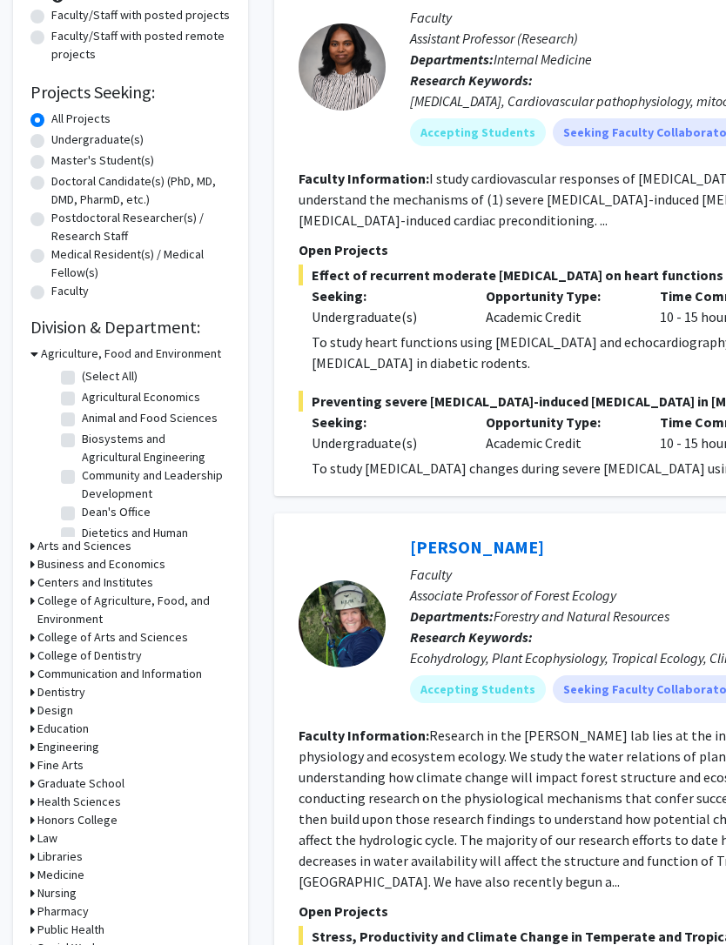
click at [73, 749] on h3 "Engineering" at bounding box center [68, 747] width 62 height 18
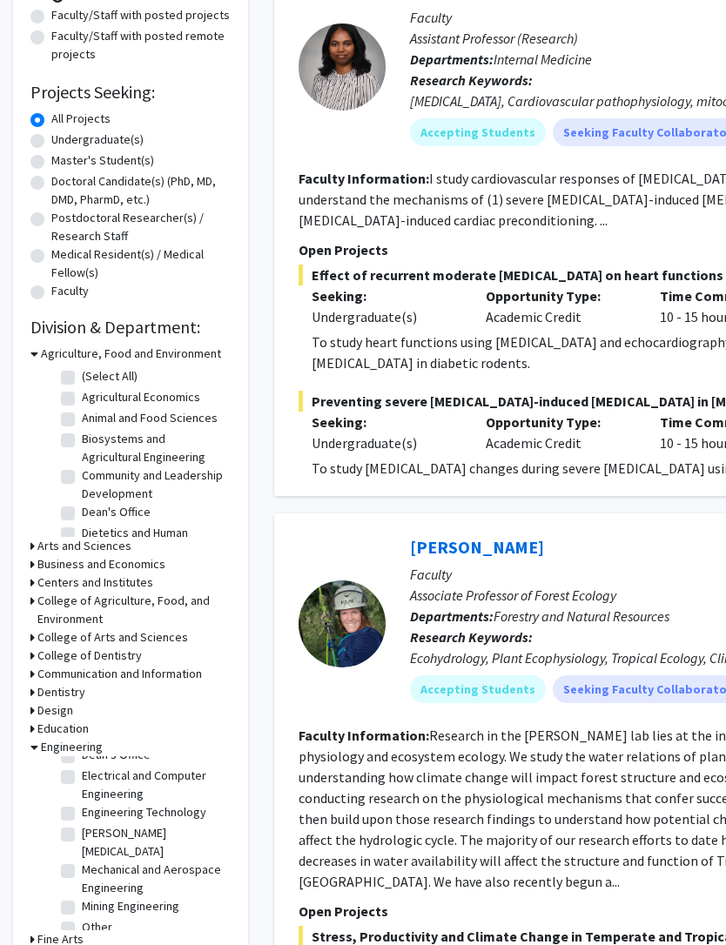
scroll to position [132, 0]
click at [171, 815] on label "Engineering Technology" at bounding box center [144, 815] width 124 height 18
click at [93, 815] on input "Engineering Technology" at bounding box center [87, 811] width 11 height 11
checkbox input "true"
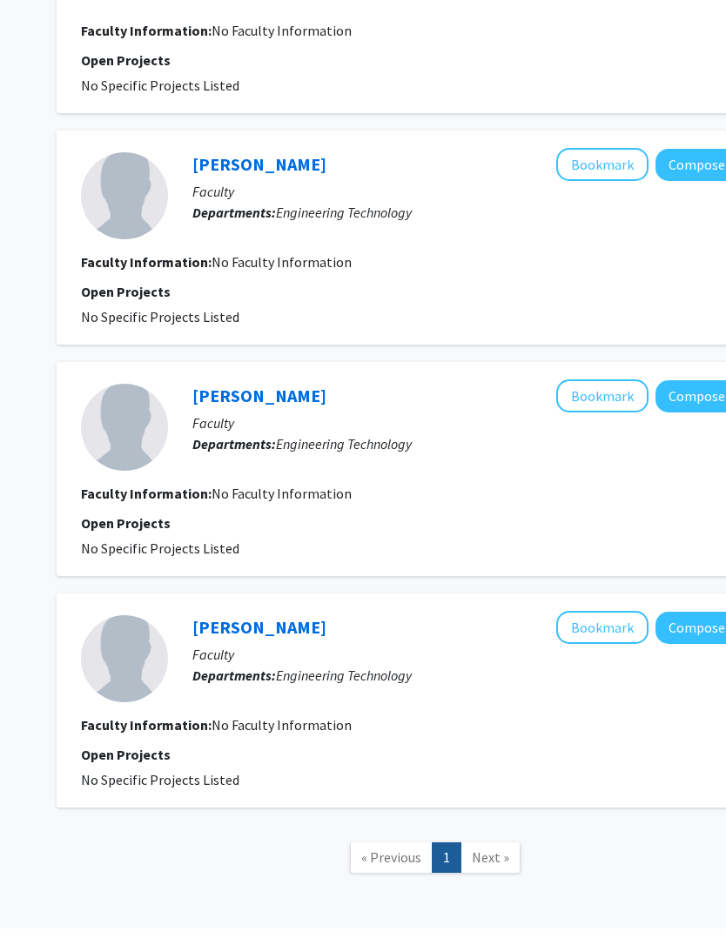
scroll to position [1066, 217]
